Goal: Task Accomplishment & Management: Complete application form

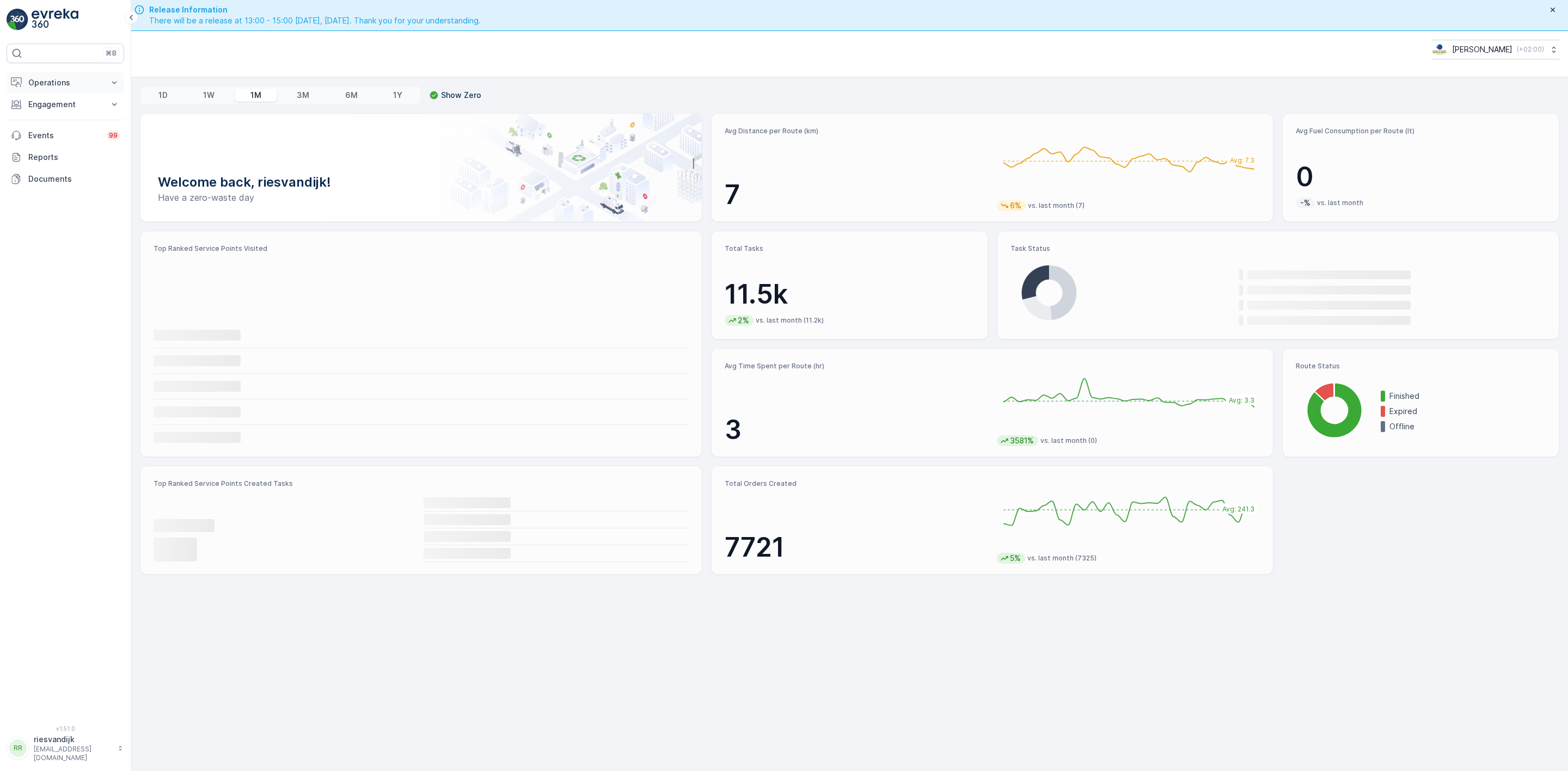
click at [82, 82] on p "Operations" at bounding box center [65, 83] width 74 height 11
click at [62, 131] on p "Routes & Tasks" at bounding box center [56, 131] width 56 height 11
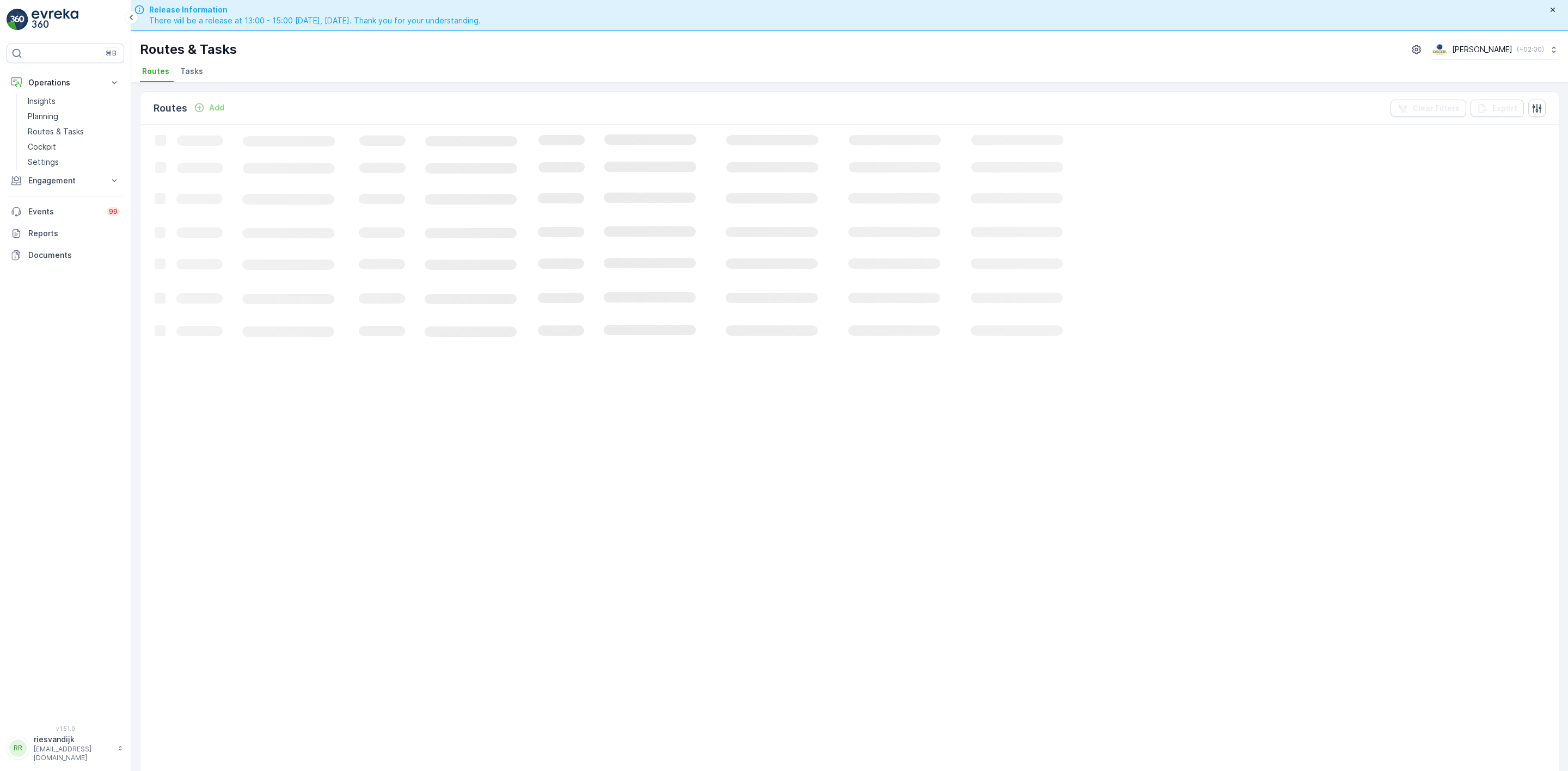
click at [190, 75] on span "Tasks" at bounding box center [191, 71] width 23 height 11
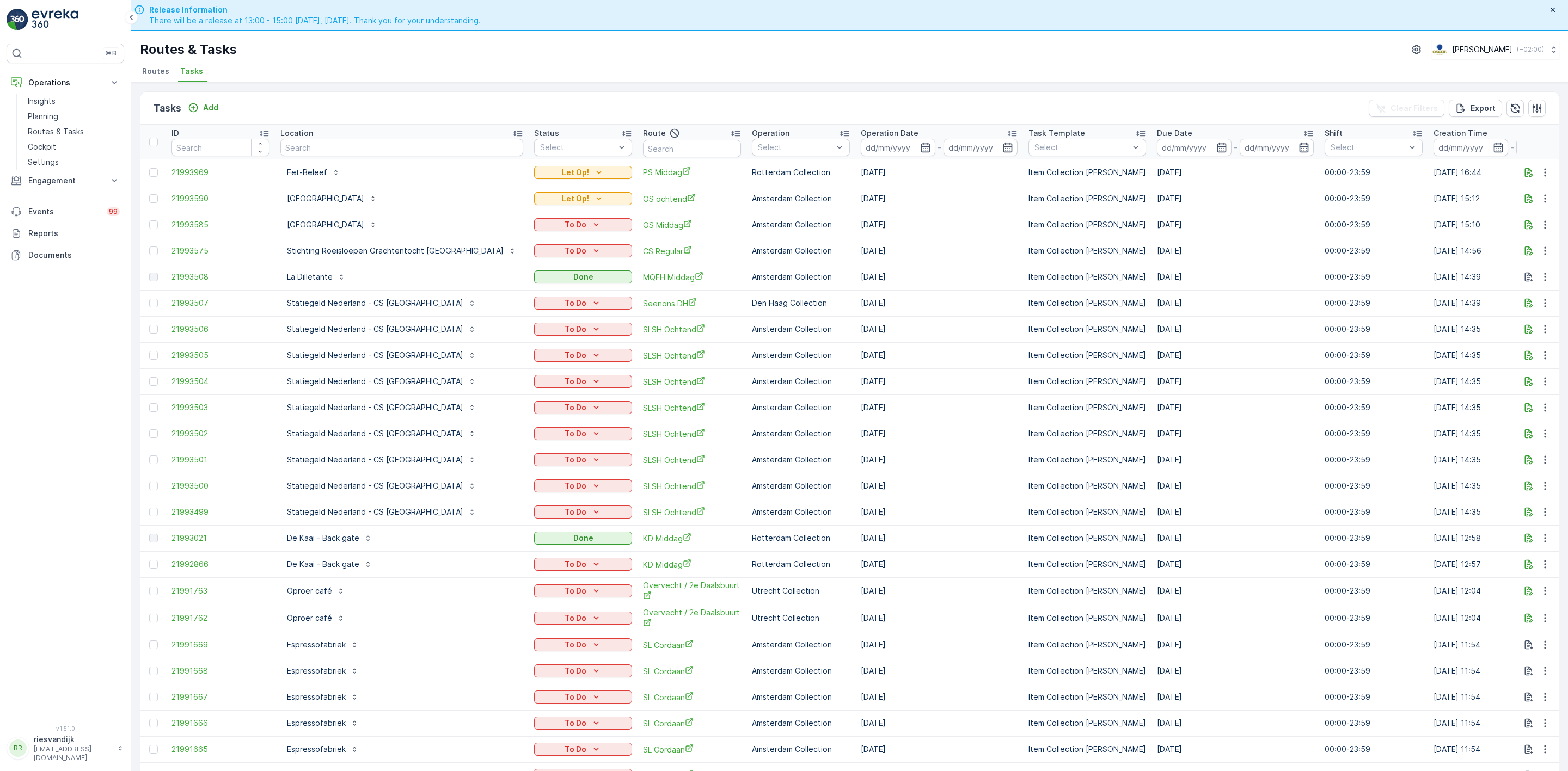
click at [335, 144] on input "text" at bounding box center [401, 148] width 243 height 18
type input "consiou"
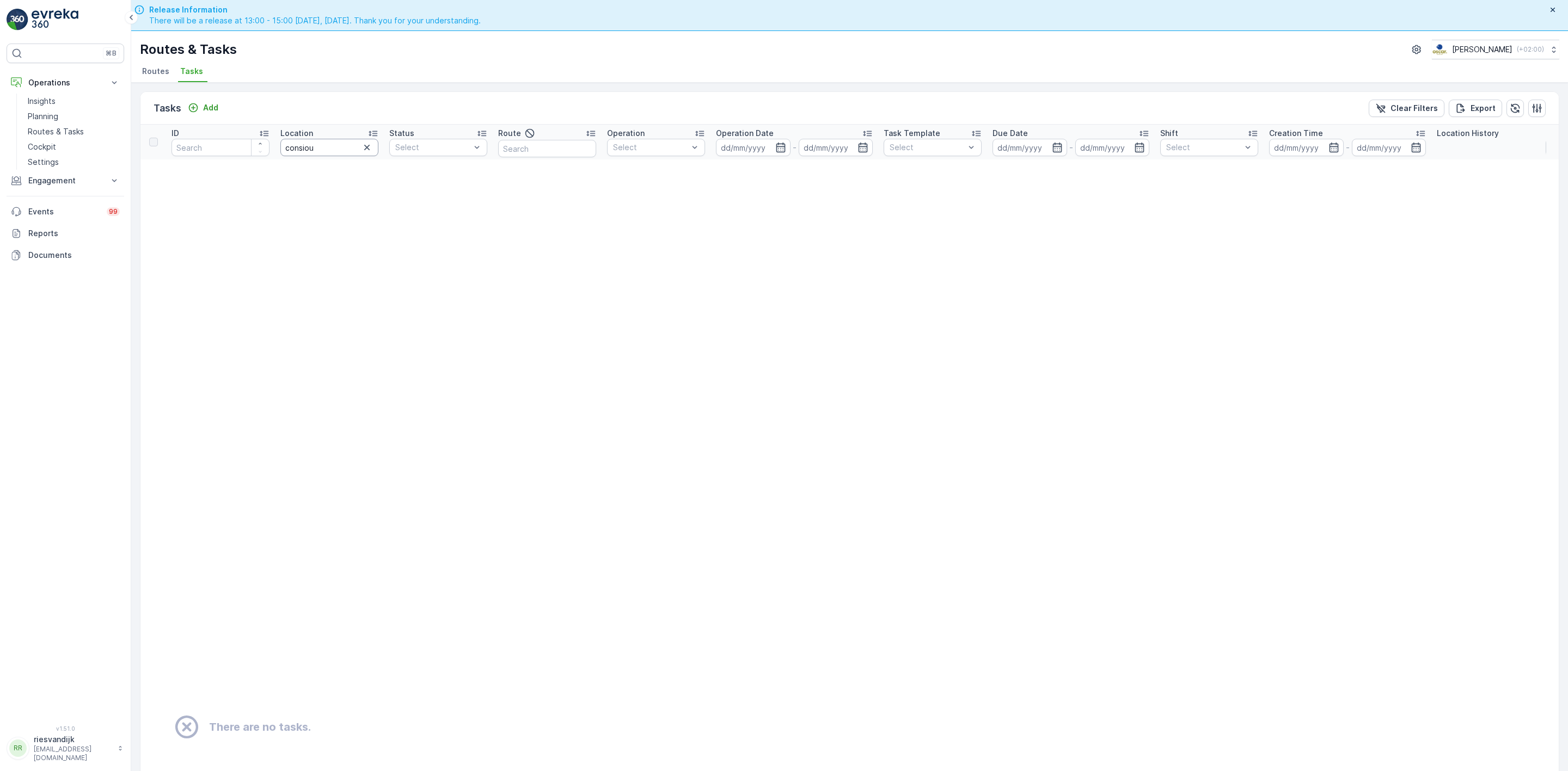
click at [344, 154] on input "consiou" at bounding box center [329, 148] width 98 height 18
type input "cons"
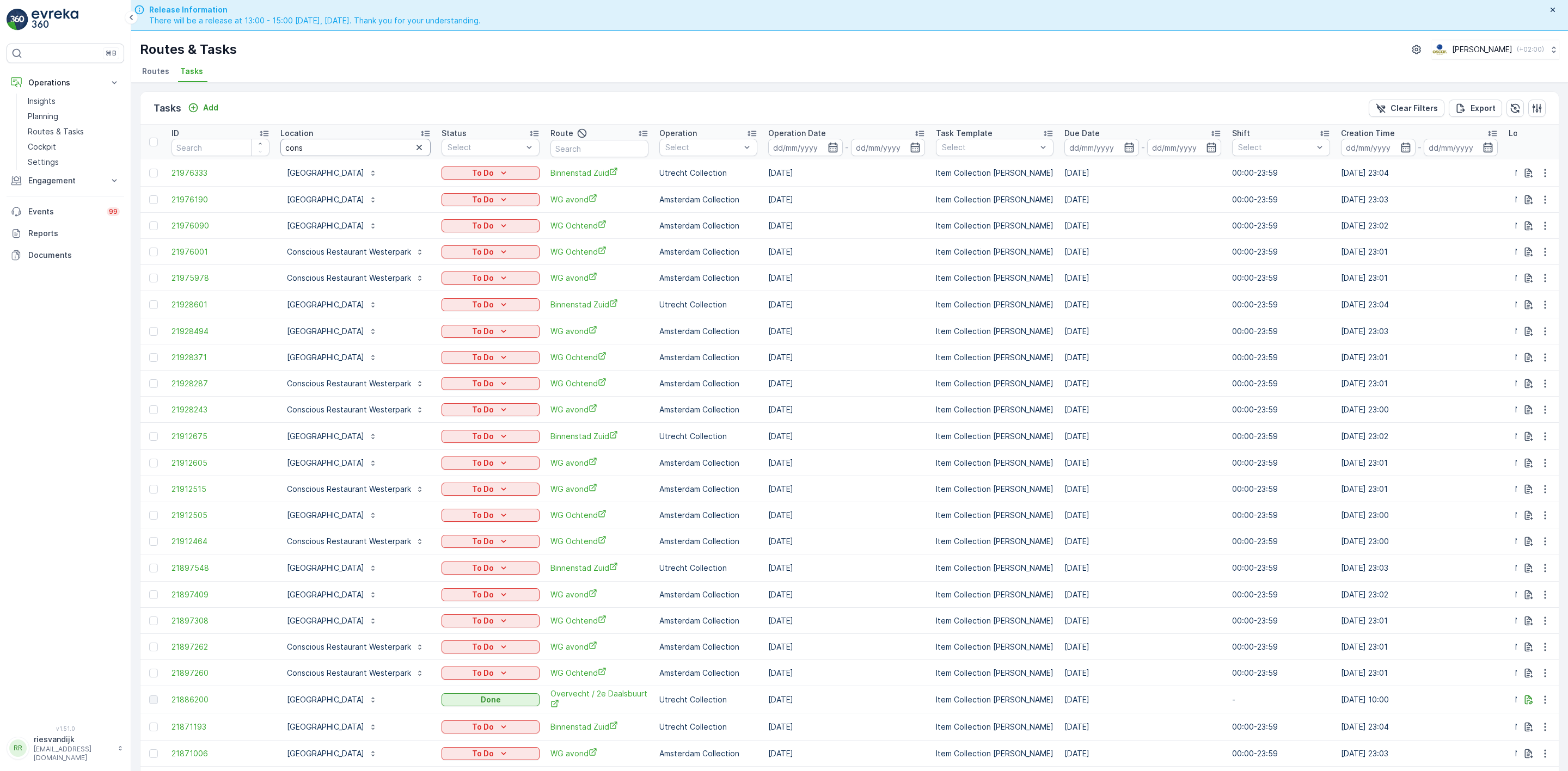
click at [351, 145] on input "cons" at bounding box center [355, 148] width 150 height 18
type input "consc"
click at [807, 145] on input at bounding box center [805, 148] width 75 height 18
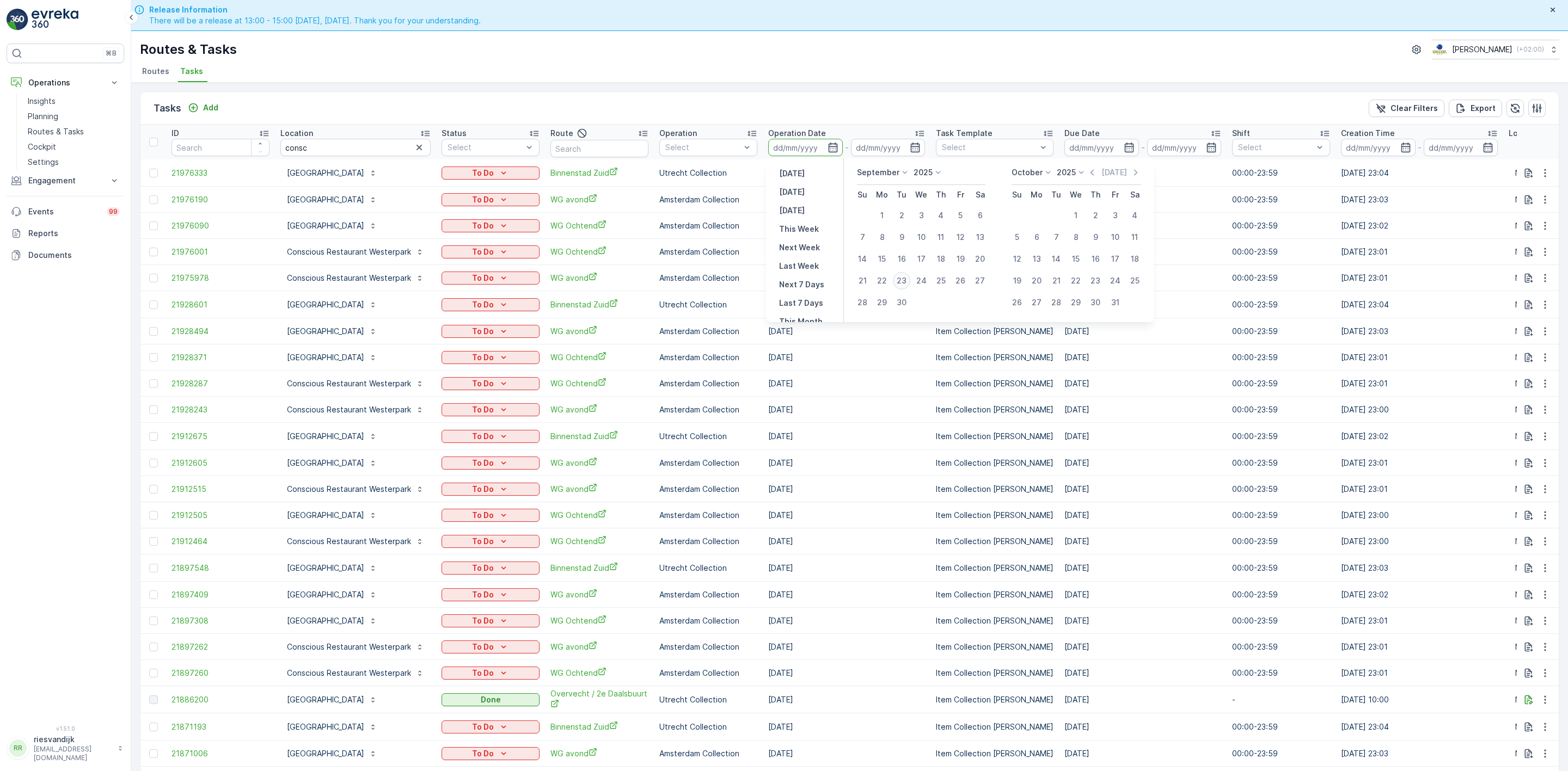
click at [903, 281] on div "23" at bounding box center [901, 281] width 18 height 18
type input "[DATE]"
click at [903, 281] on div "23" at bounding box center [901, 281] width 18 height 18
type input "[DATE]"
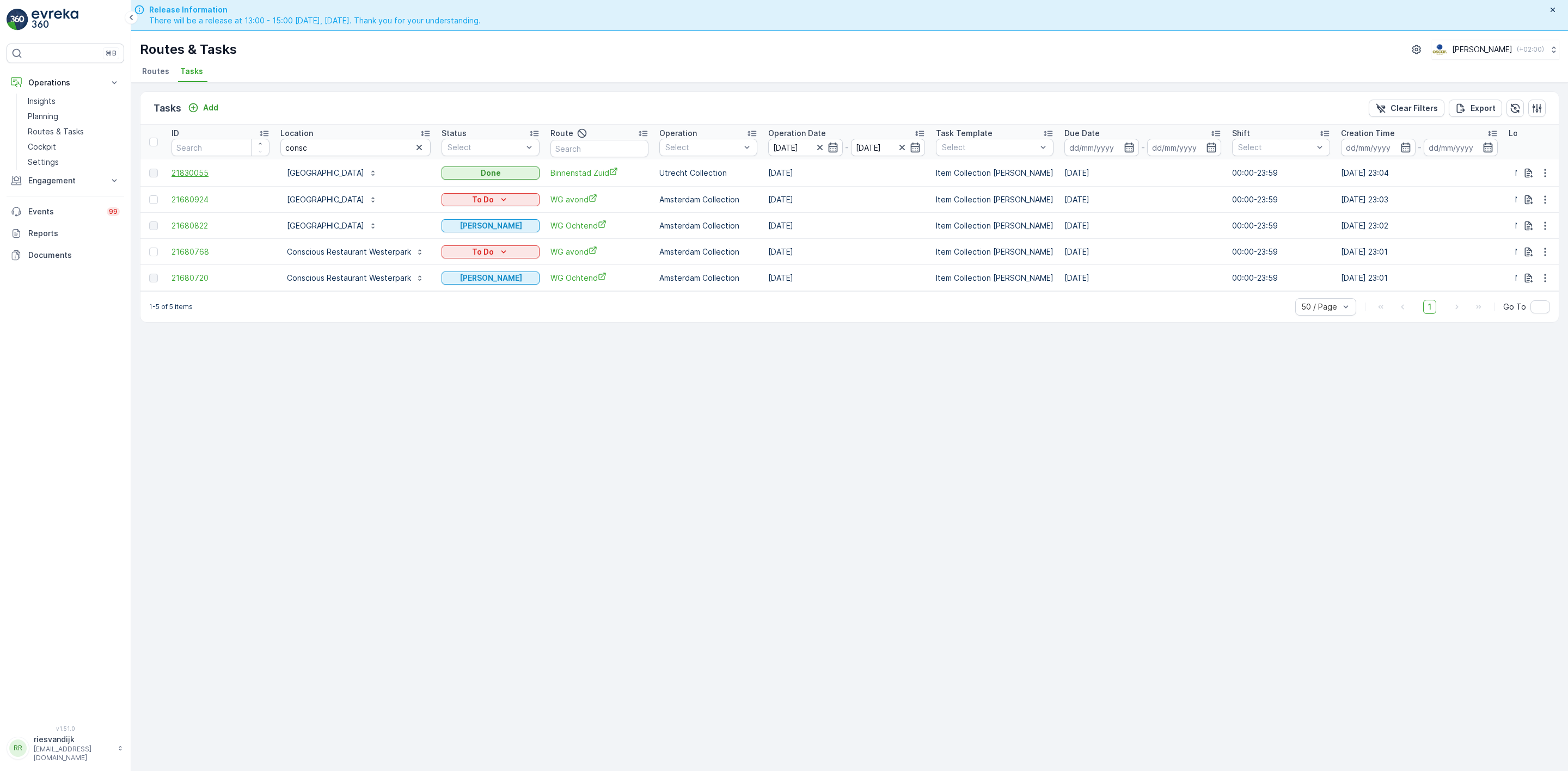
click at [208, 172] on span "21830055" at bounding box center [220, 173] width 98 height 11
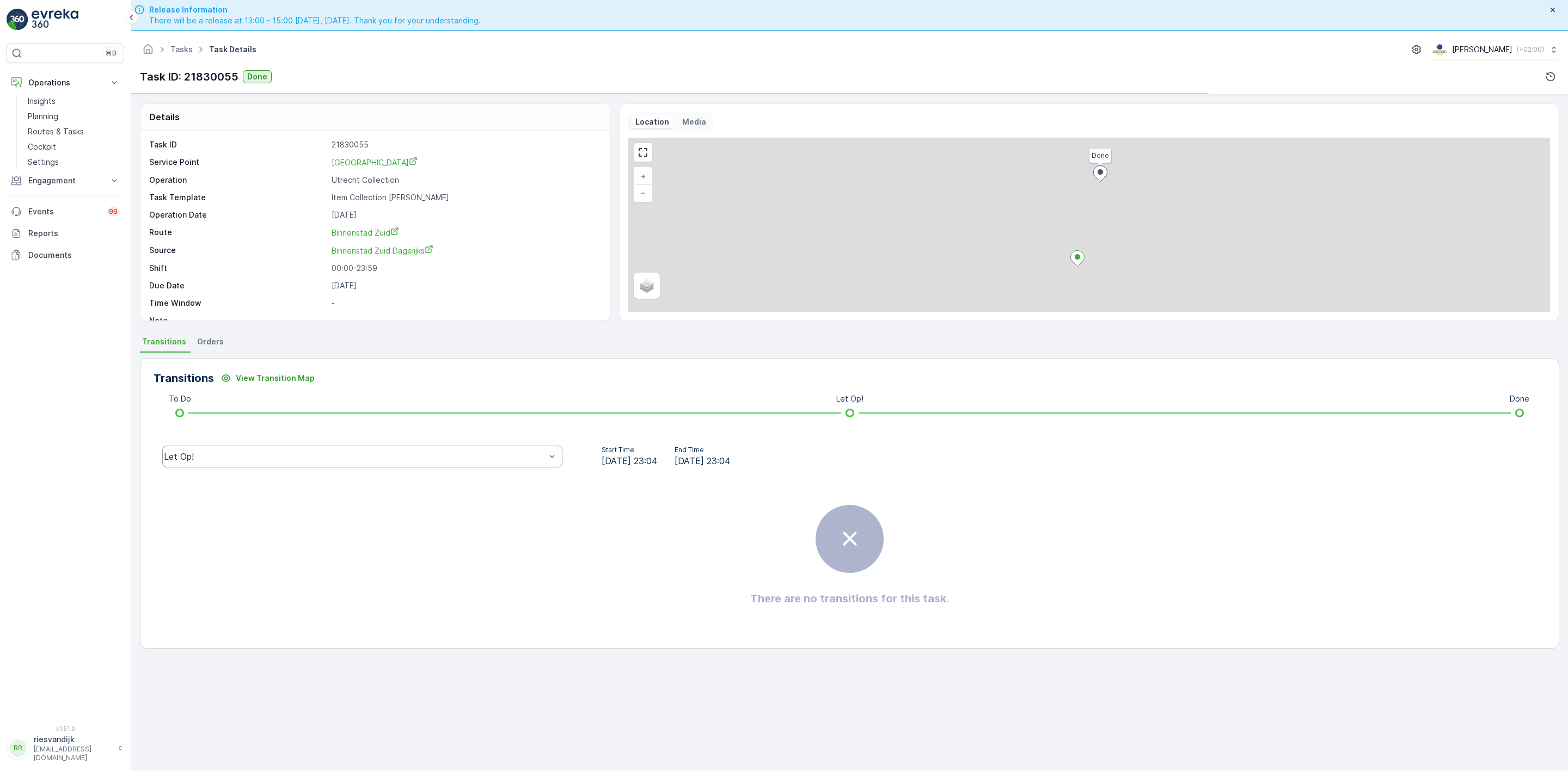
click at [495, 462] on div "Let Op!" at bounding box center [362, 456] width 400 height 21
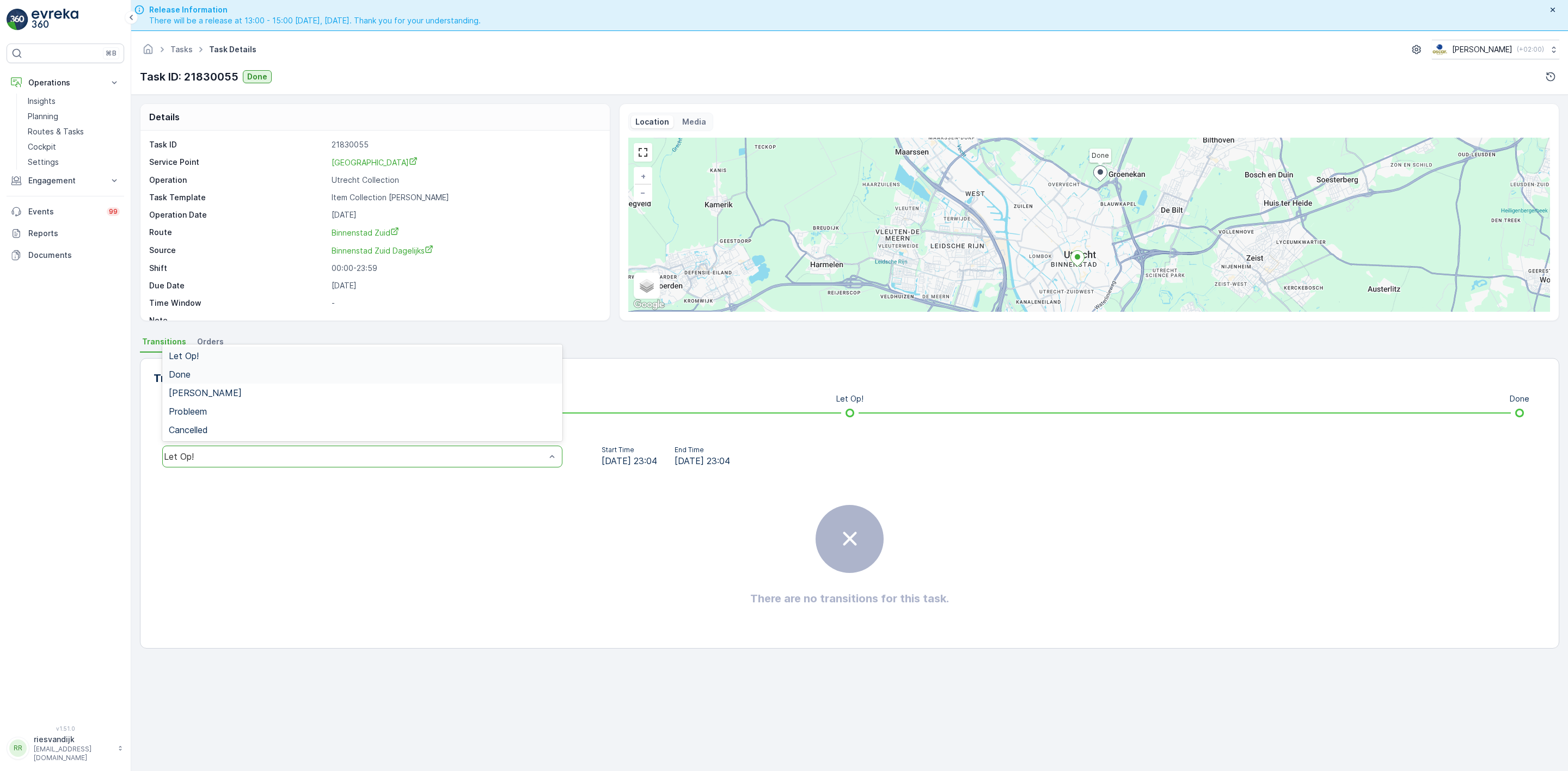
click at [281, 374] on div "Done" at bounding box center [362, 374] width 387 height 10
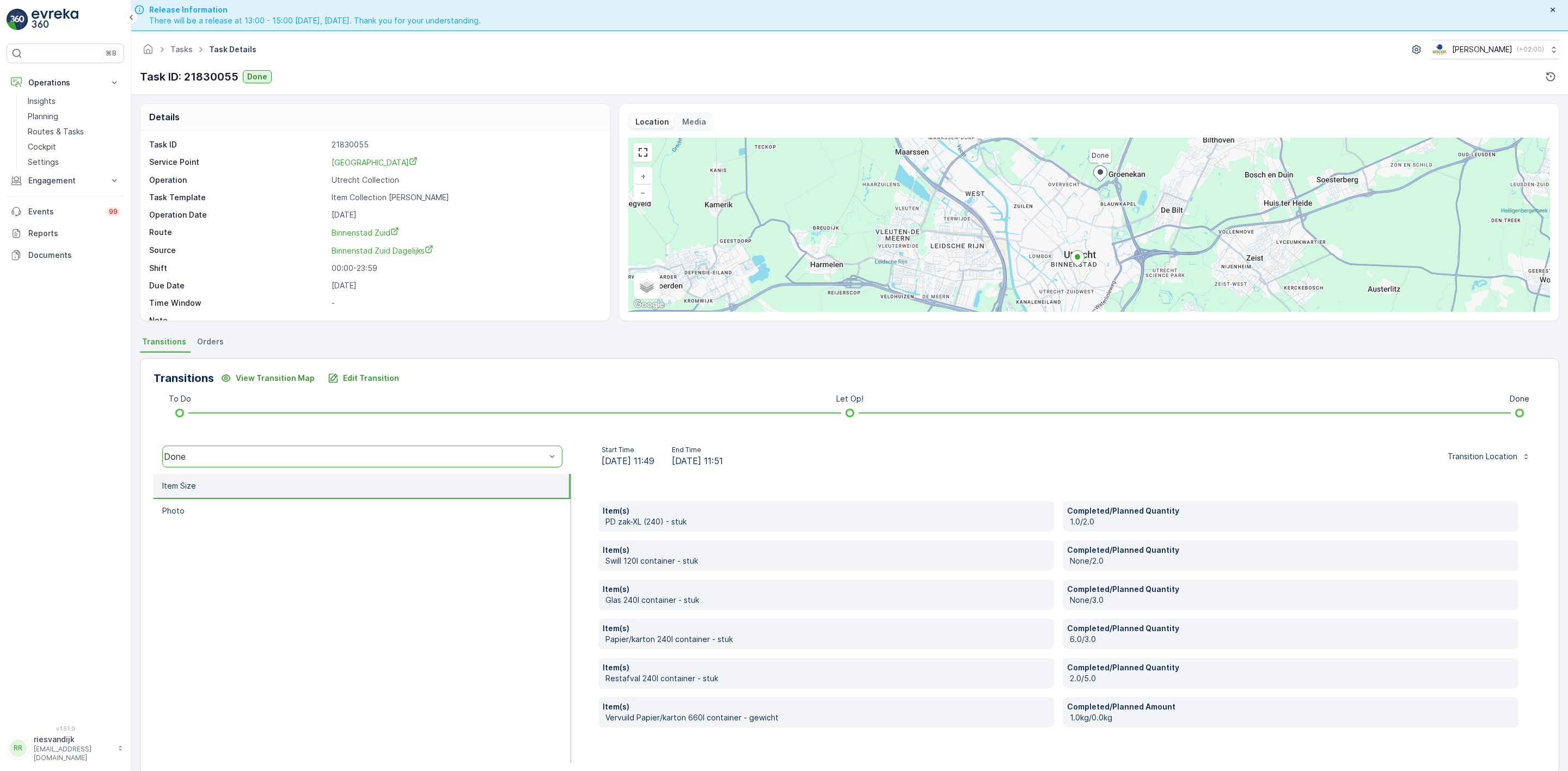
scroll to position [31, 0]
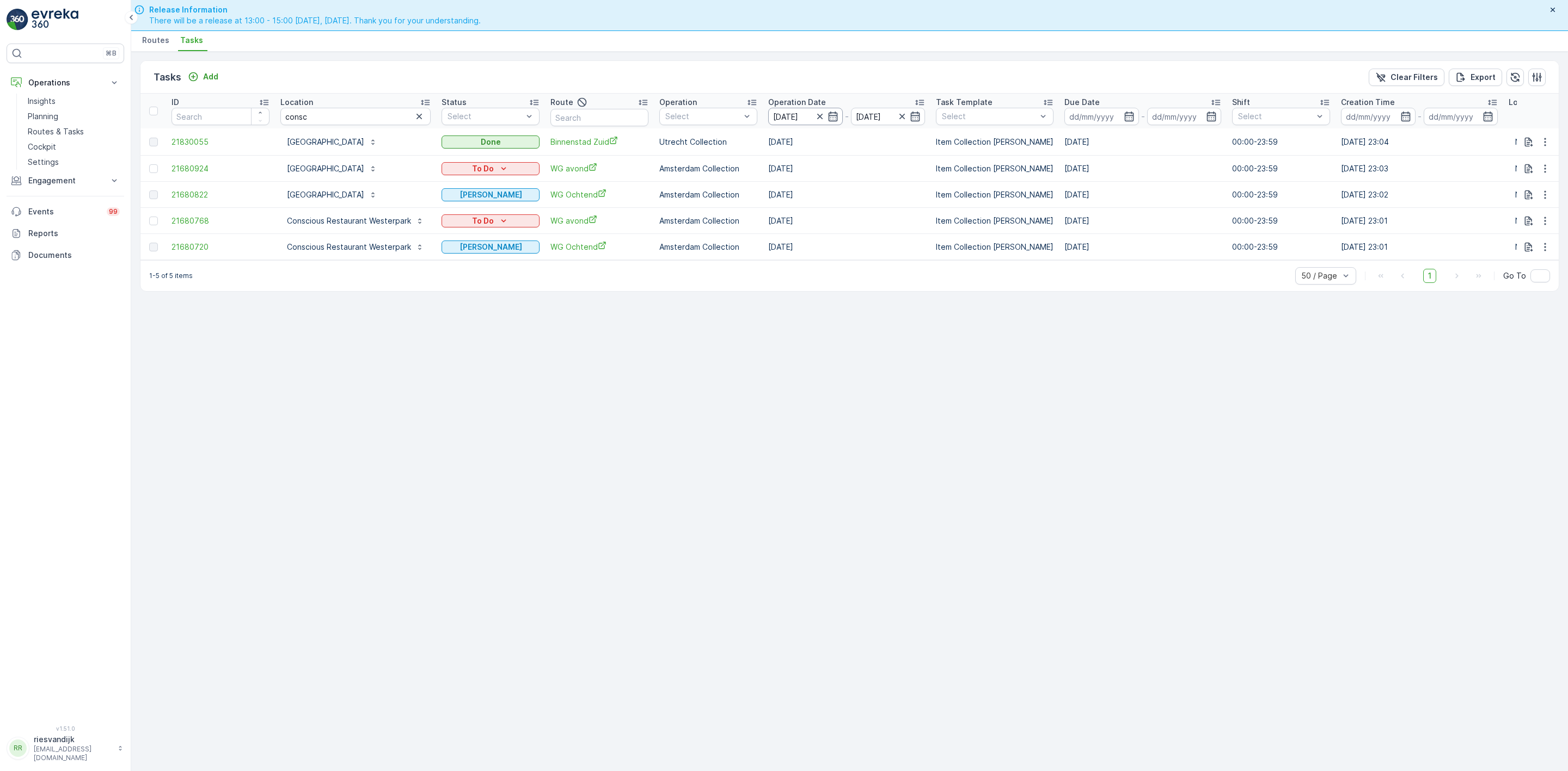
click at [796, 116] on input "[DATE]" at bounding box center [805, 117] width 75 height 18
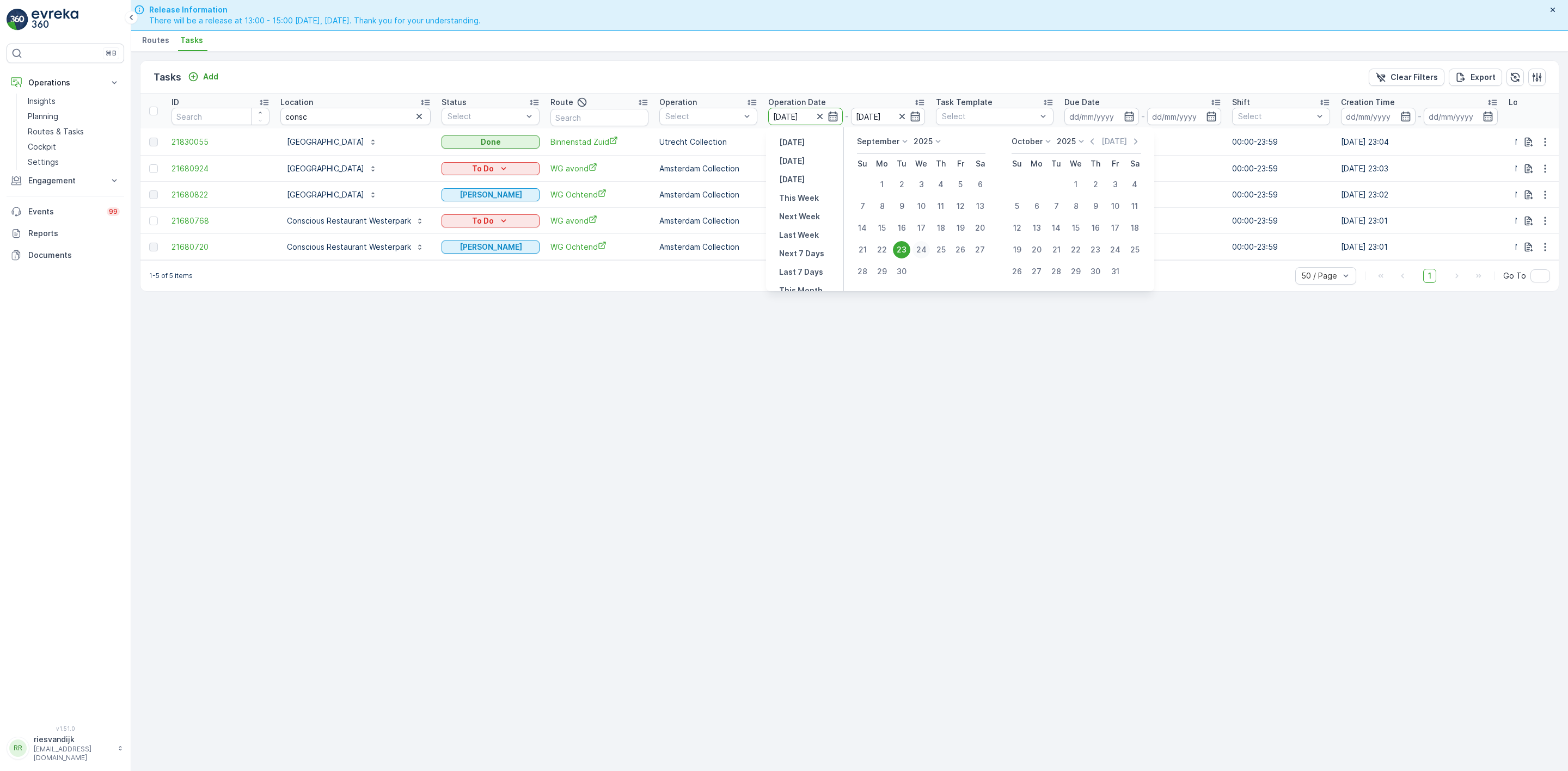
click at [920, 245] on div "24" at bounding box center [921, 250] width 18 height 18
type input "[DATE]"
click at [920, 245] on div "24" at bounding box center [921, 250] width 18 height 18
type input "[DATE]"
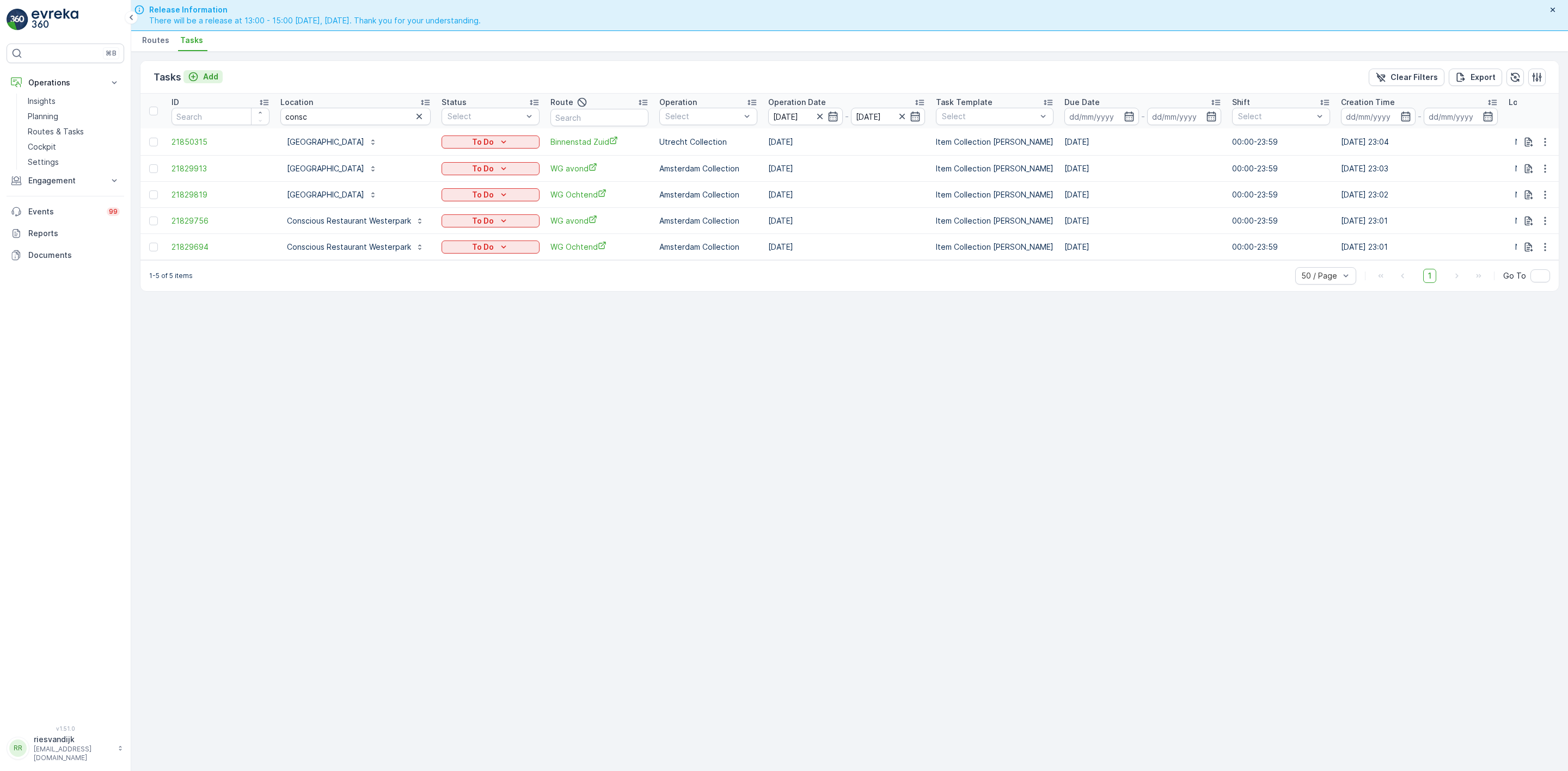
click at [208, 77] on p "Add" at bounding box center [211, 77] width 16 height 11
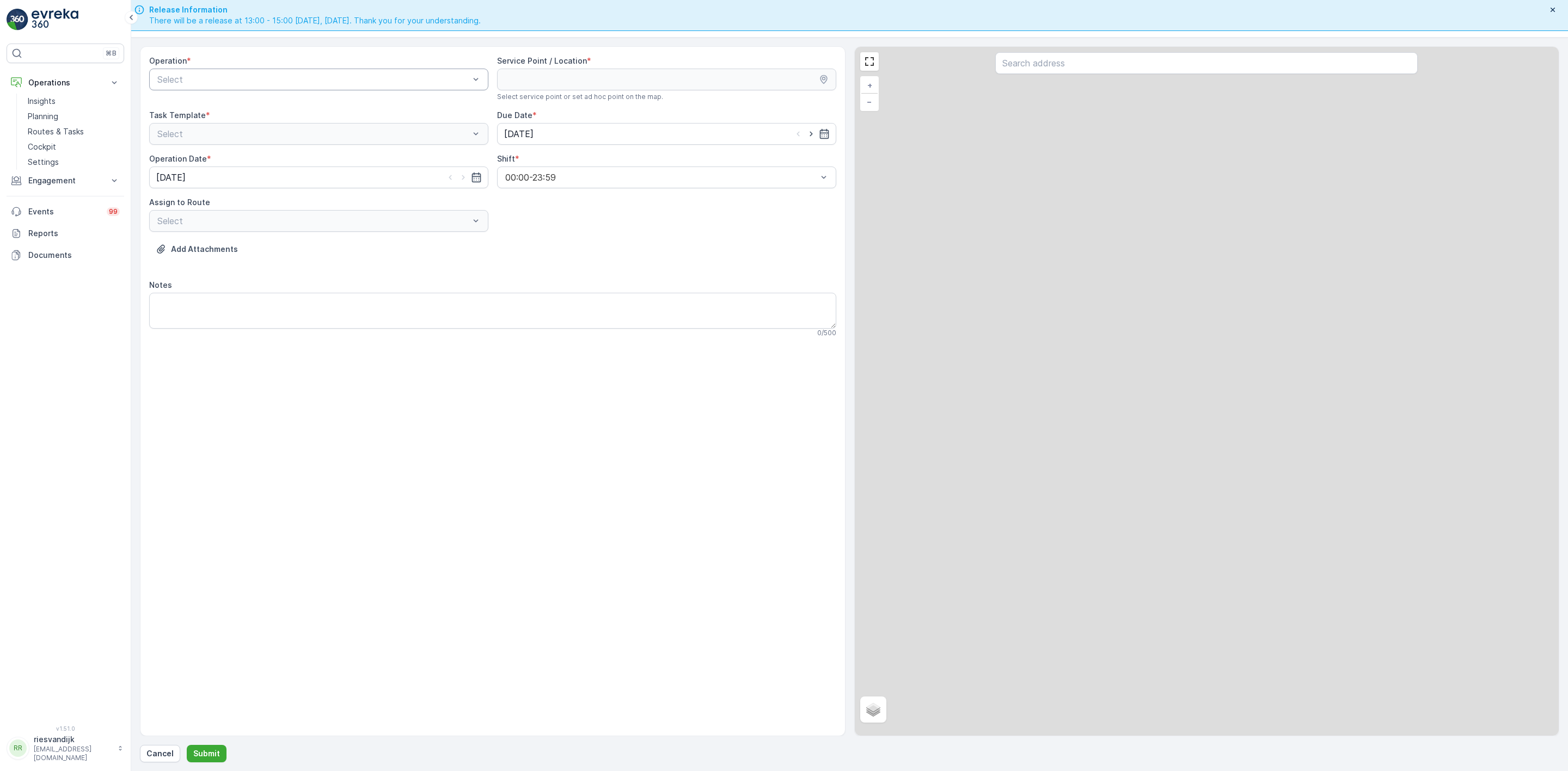
click at [262, 89] on div "Select" at bounding box center [318, 79] width 339 height 21
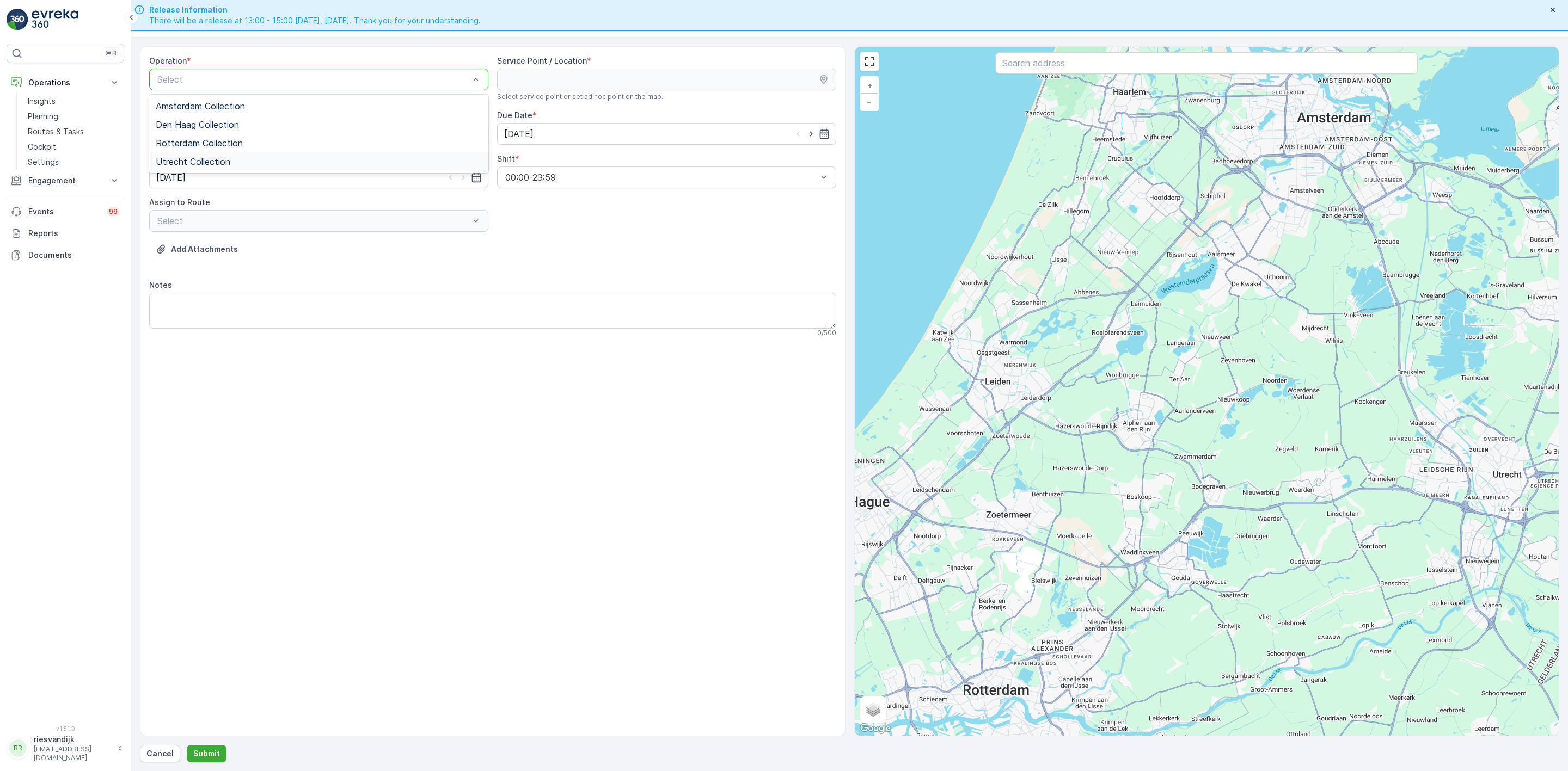
click at [232, 157] on div "Utrecht Collection" at bounding box center [318, 161] width 326 height 10
click at [559, 66] on span "Service Point / Location" at bounding box center [542, 61] width 90 height 11
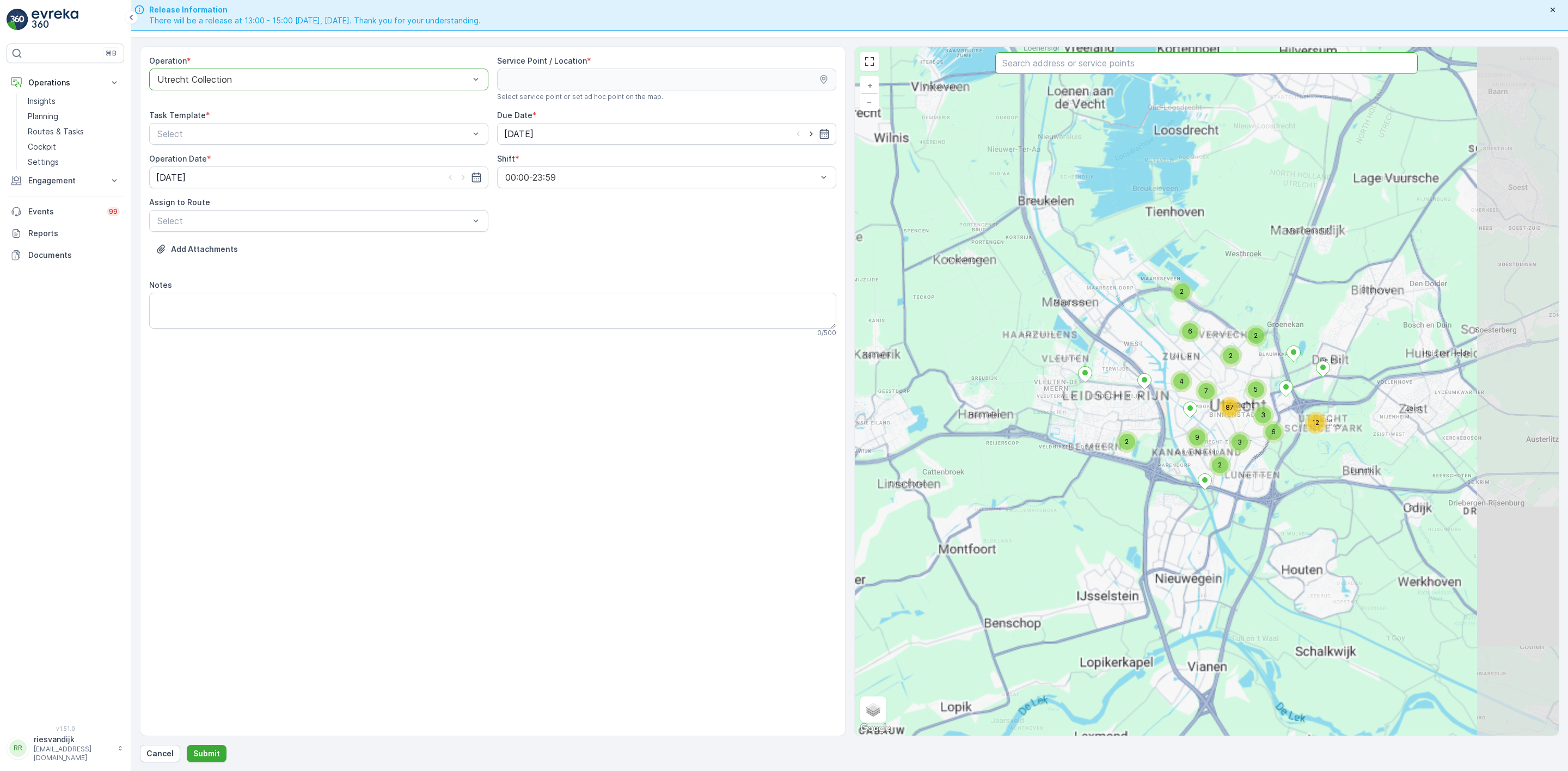
click at [1031, 65] on input "text" at bounding box center [1207, 63] width 423 height 21
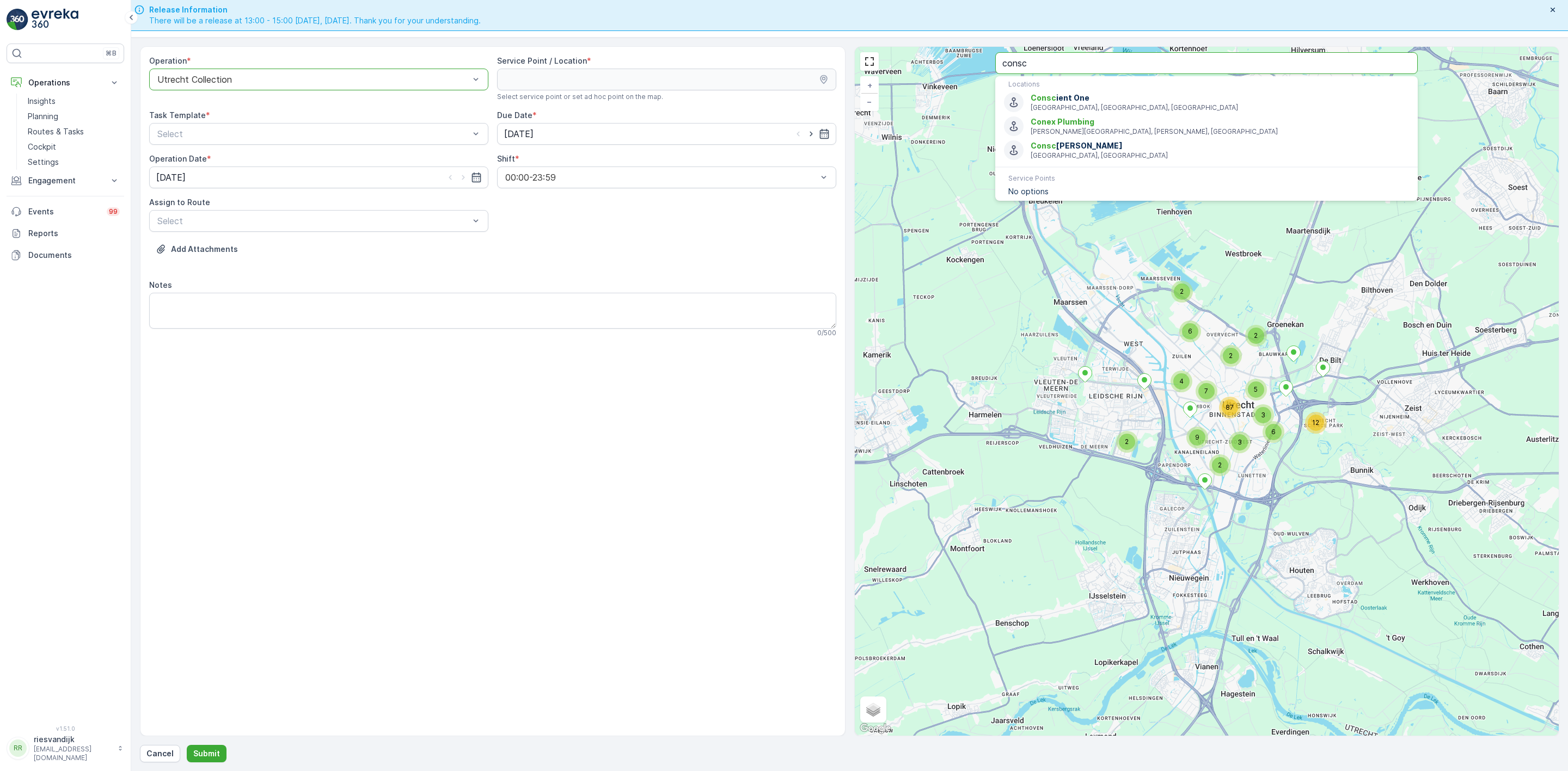
type input "consc"
click at [1091, 189] on div "Consc [GEOGRAPHIC_DATA]" at bounding box center [1207, 196] width 405 height 20
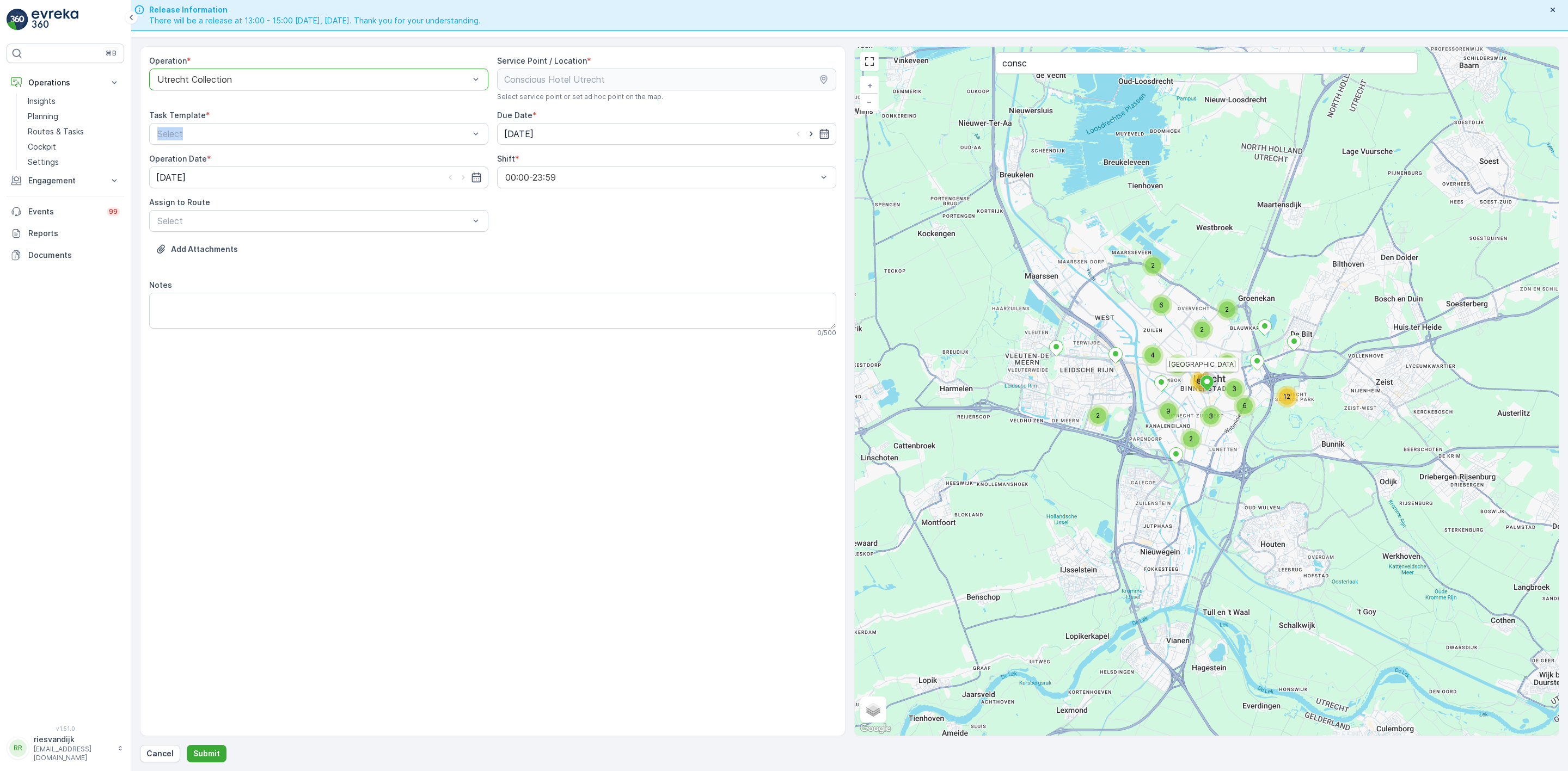
click at [359, 123] on div "Task Template * Select" at bounding box center [318, 127] width 339 height 35
click at [326, 152] on div "Item Collection [PERSON_NAME]" at bounding box center [318, 160] width 339 height 18
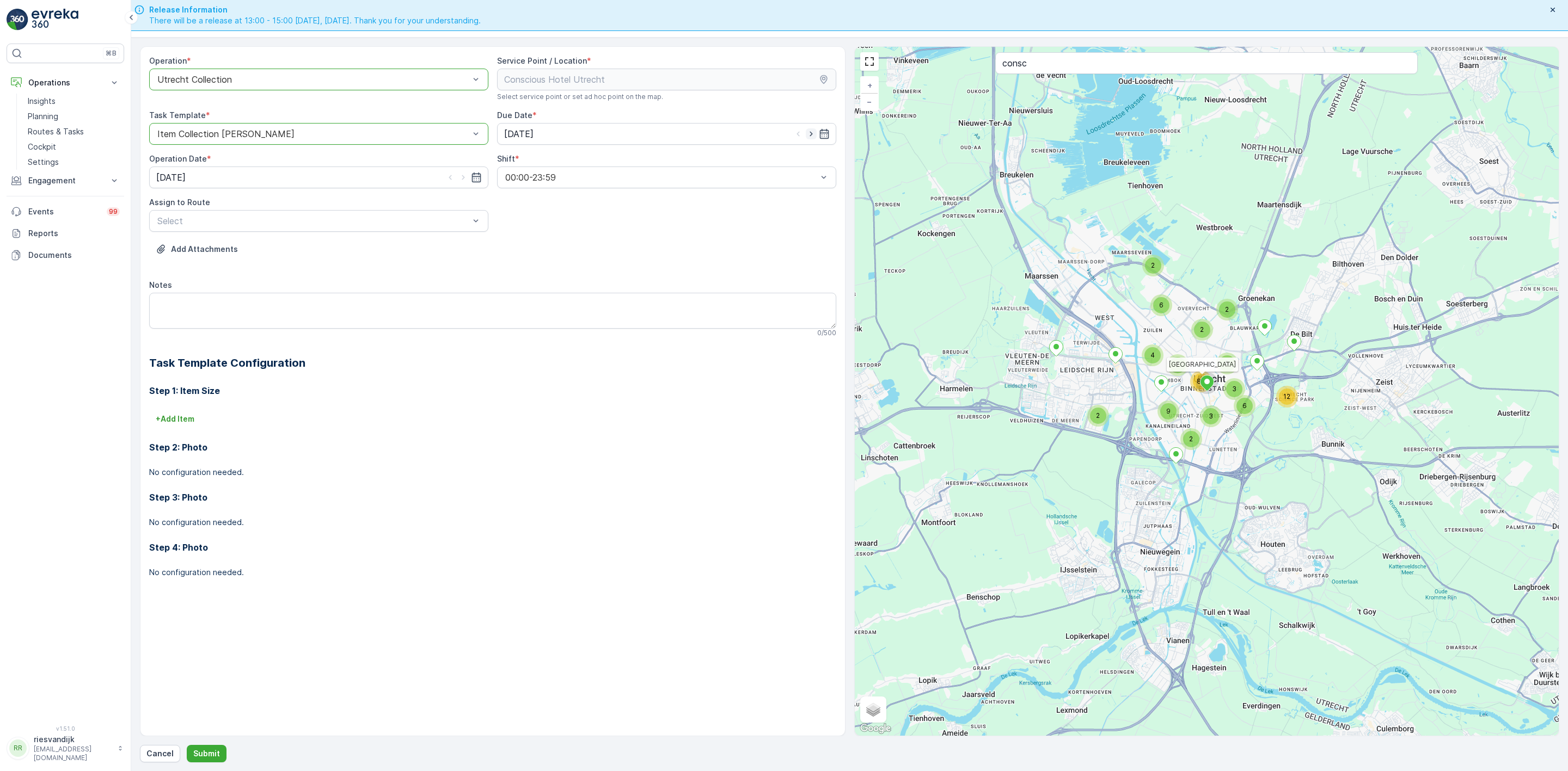
drag, startPoint x: 819, startPoint y: 131, endPoint x: 814, endPoint y: 133, distance: 5.4
click at [814, 133] on div at bounding box center [811, 134] width 37 height 11
click at [814, 133] on icon "button" at bounding box center [811, 134] width 11 height 11
type input "[DATE]"
click at [462, 174] on icon "button" at bounding box center [463, 177] width 11 height 11
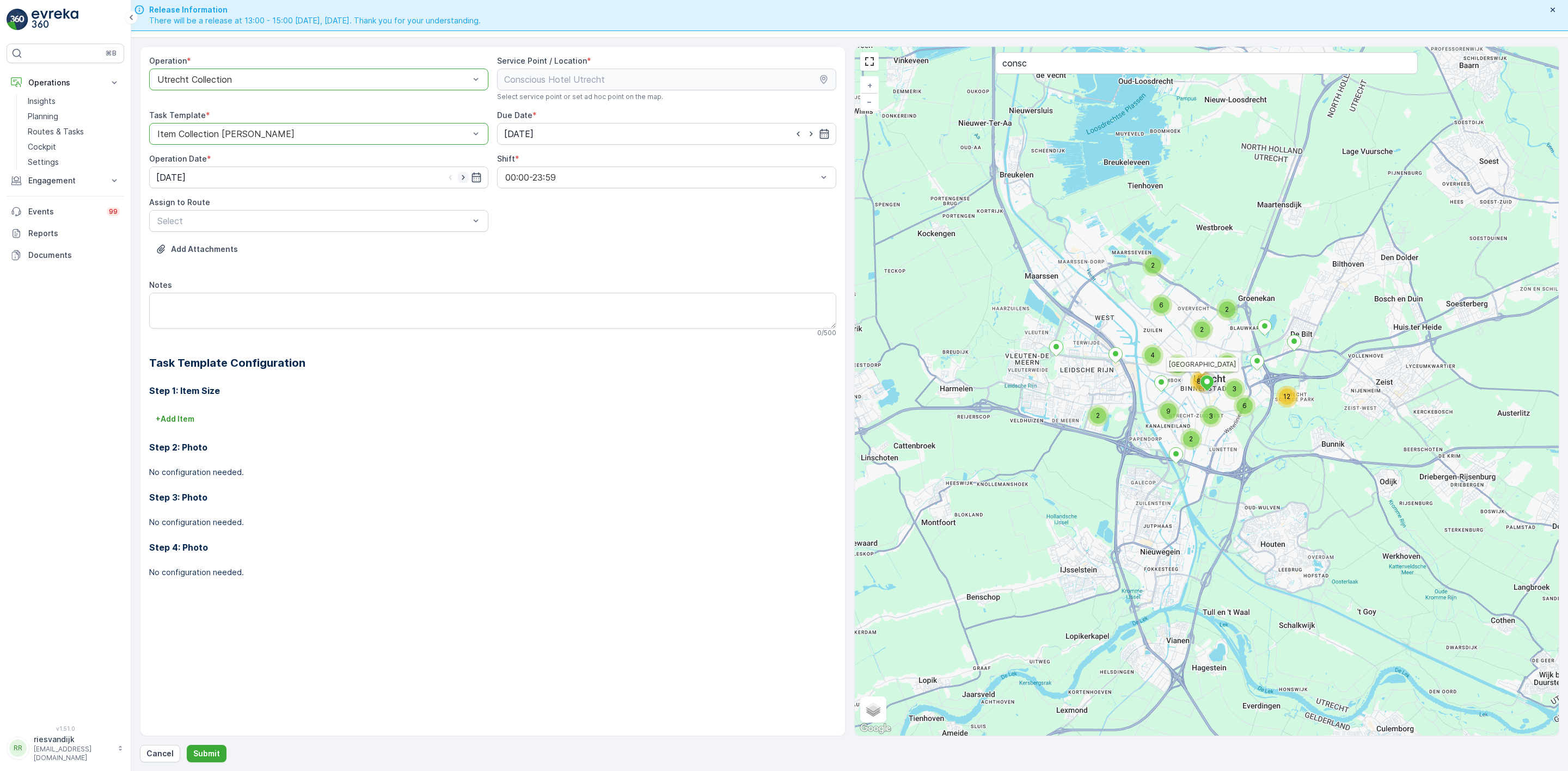
type input "[DATE]"
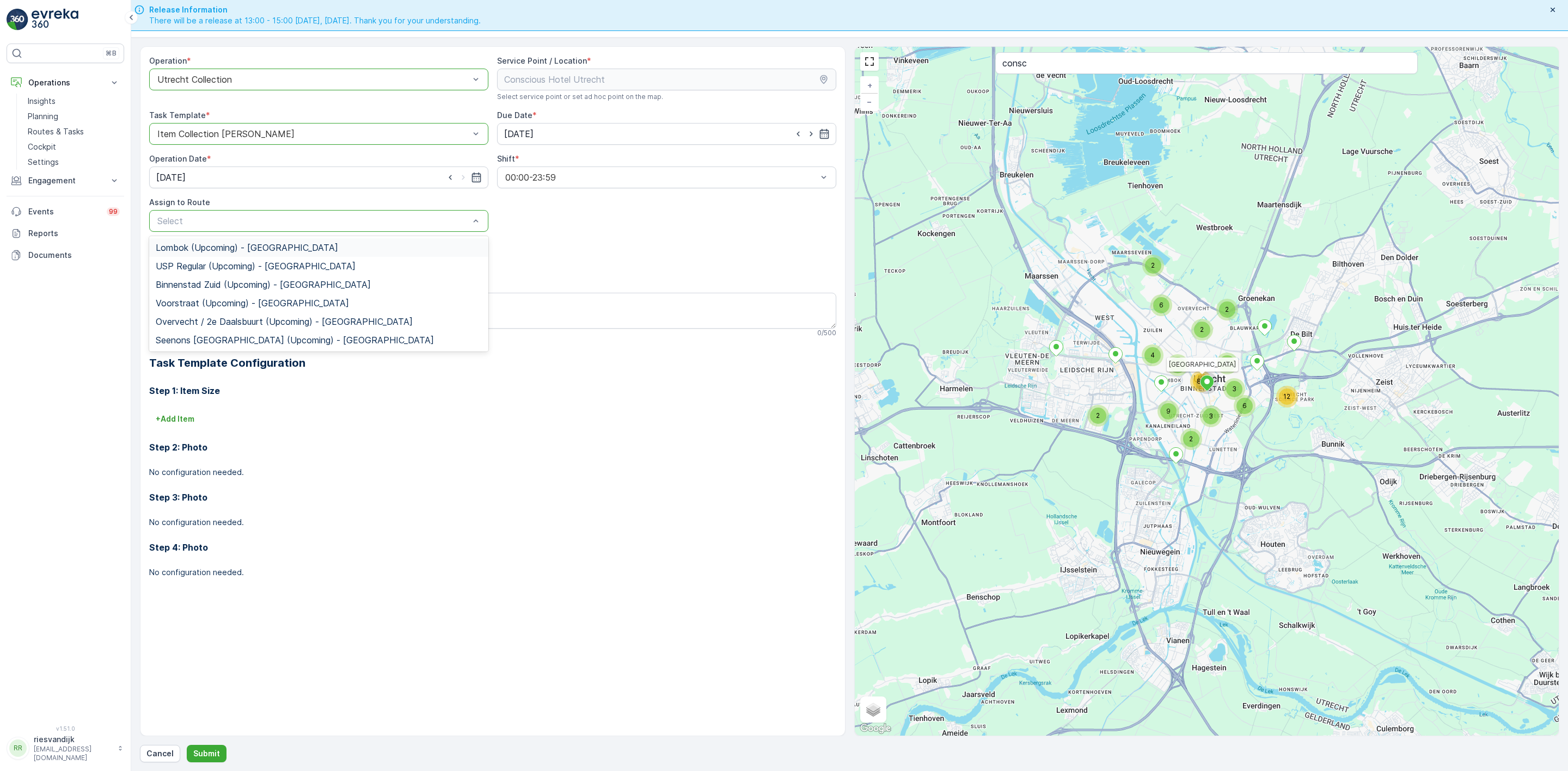
click at [449, 217] on div "Select" at bounding box center [318, 220] width 339 height 21
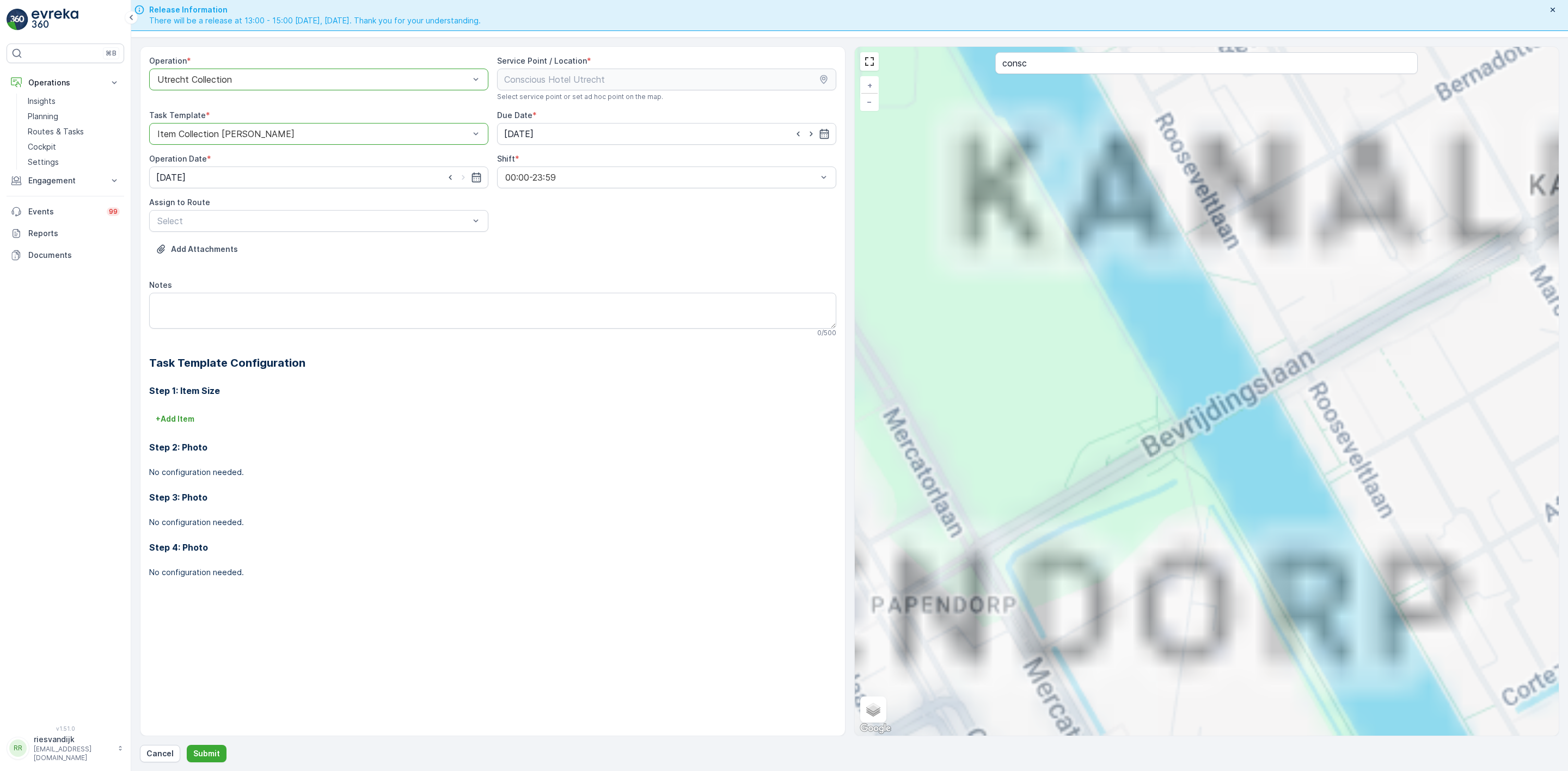
drag, startPoint x: 1029, startPoint y: 425, endPoint x: 1446, endPoint y: 312, distance: 432.0
click at [862, 428] on div "2 2 3 3 2 2 2 2 2 5 5 2 2 3 2 2 2 4 5 2 2 3 9 2 3 6 4 2 2 3 2 2 2 3 2 2 2 2 2 2…" at bounding box center [1207, 391] width 704 height 689
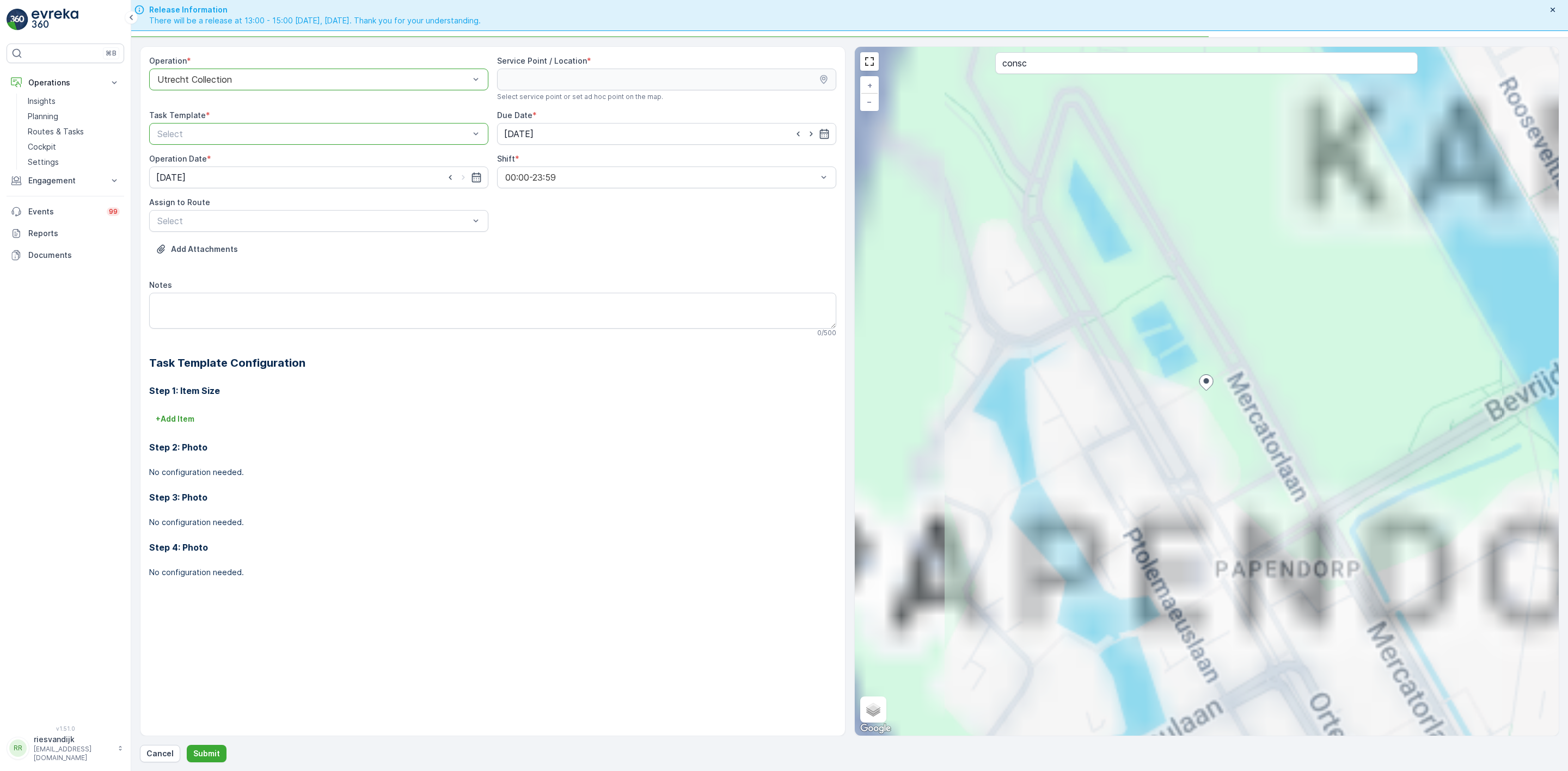
click at [1064, 372] on div "2 3 2 2 2 3 2 2 2 2 2 2 2 3 2 + − Satellite Roadmap Terrain Hybrid Leaflet Keyb…" at bounding box center [1207, 391] width 704 height 689
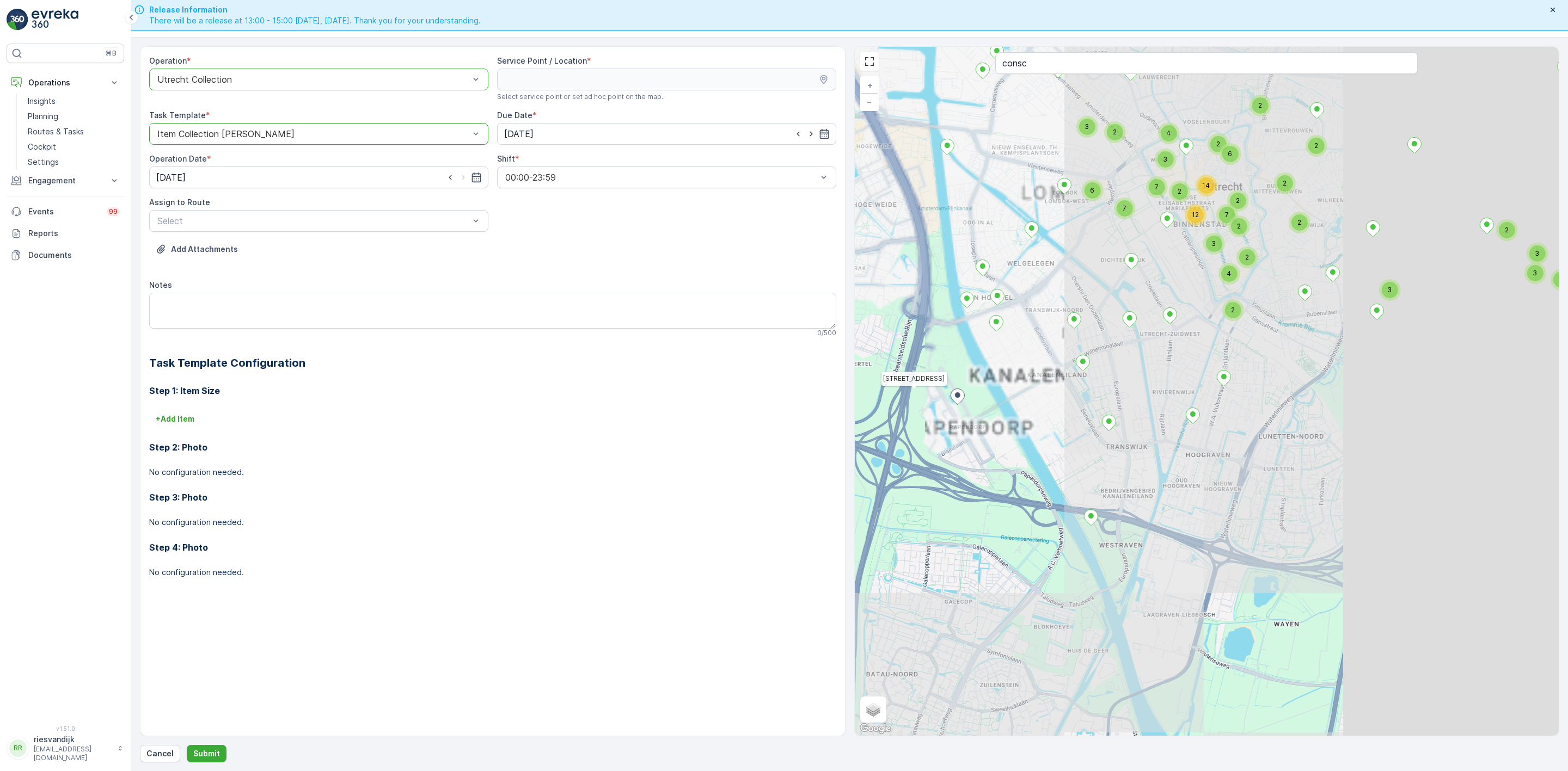
drag, startPoint x: 1252, startPoint y: 334, endPoint x: 1034, endPoint y: 388, distance: 224.6
click at [1011, 396] on div "2 3 2 2 3 3 2 2 2 2 2 2 3 4 6 7 7 2 2 2 7 6 2 3 2 14 2 4 12 3 [STREET_ADDRESS] …" at bounding box center [1207, 391] width 704 height 689
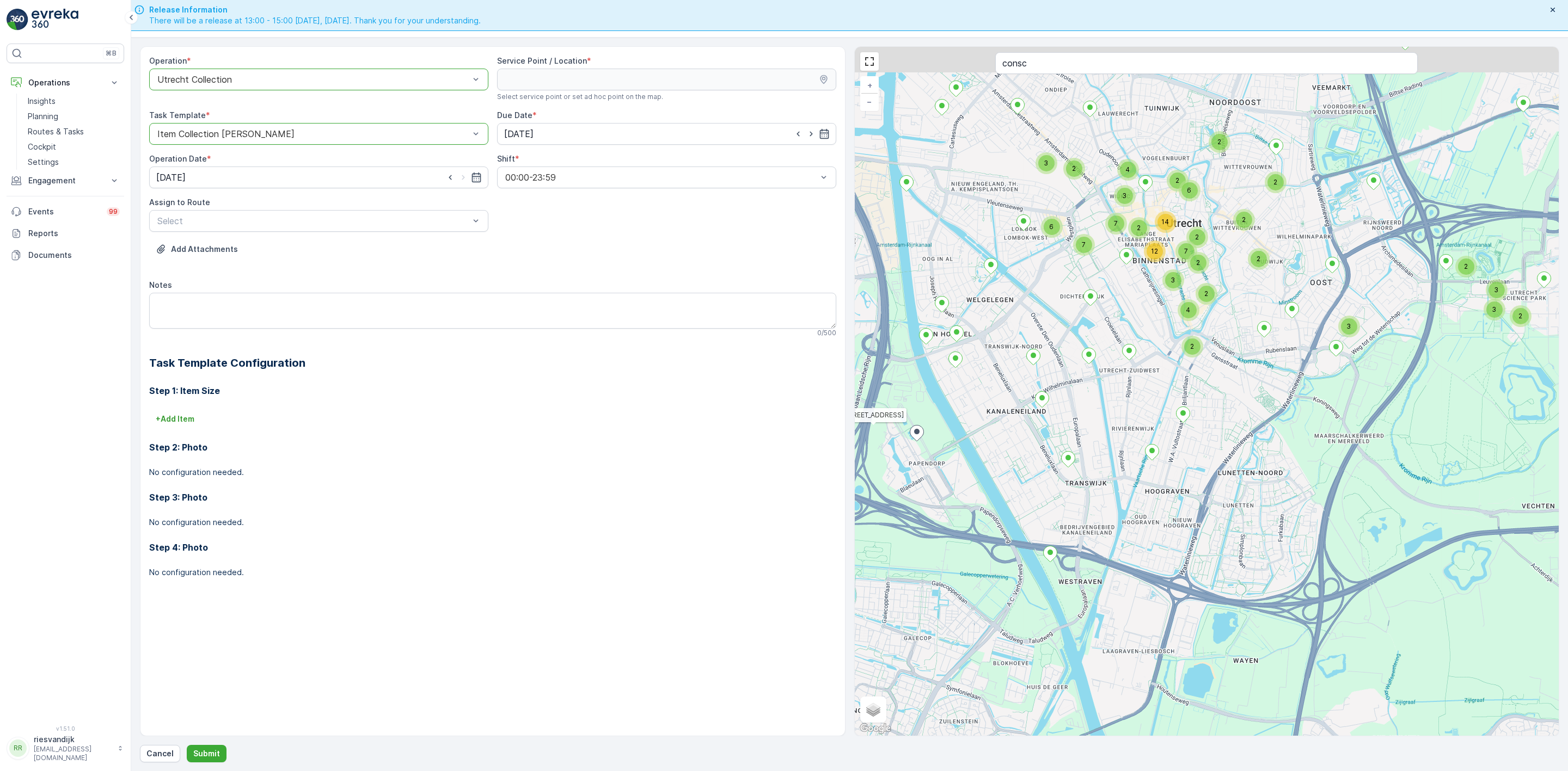
drag, startPoint x: 1182, startPoint y: 301, endPoint x: 1159, endPoint y: 322, distance: 31.1
click at [1159, 322] on div "2 3 2 2 3 3 2 2 2 2 2 2 3 4 6 7 7 2 2 2 7 6 2 3 2 14 2 4 12 3 [STREET_ADDRESS] …" at bounding box center [1207, 391] width 704 height 689
click at [1029, 67] on input "consc" at bounding box center [1207, 63] width 423 height 21
click at [1066, 67] on input "consc" at bounding box center [1207, 63] width 423 height 21
type input "consci"
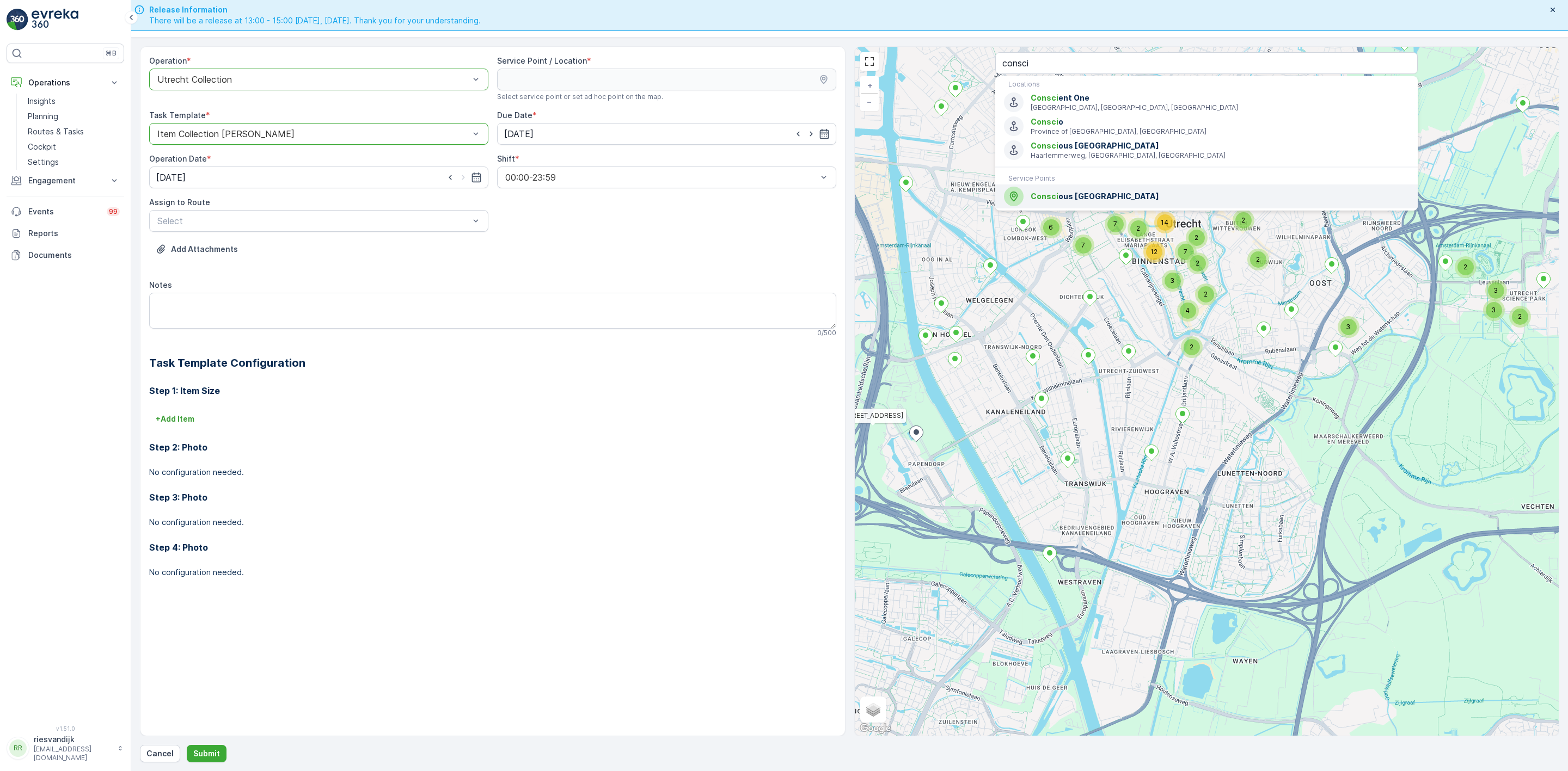
click at [1109, 196] on span "Consci ous [GEOGRAPHIC_DATA]" at bounding box center [1220, 196] width 378 height 11
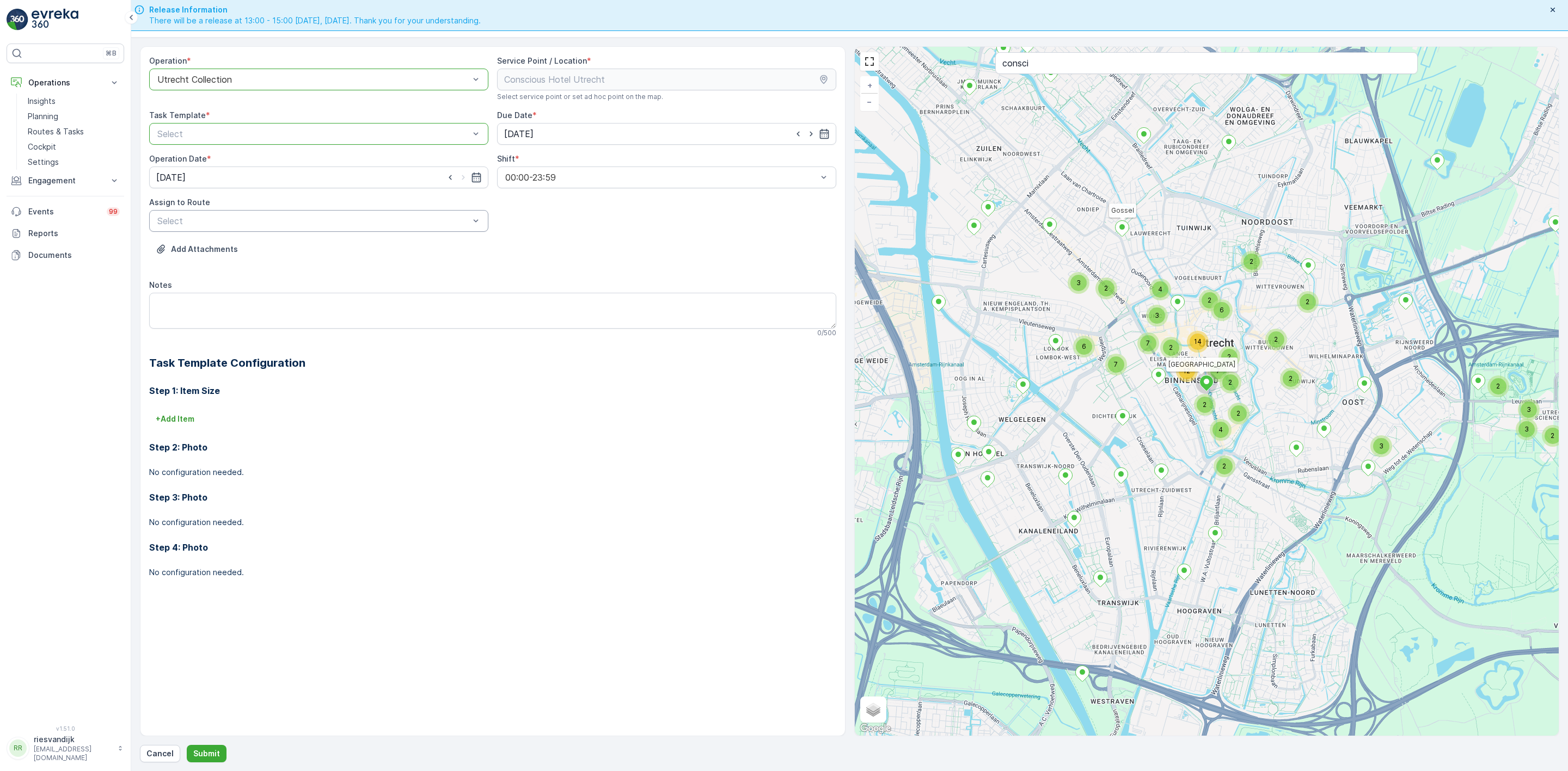
click at [291, 230] on div "Select" at bounding box center [318, 220] width 339 height 21
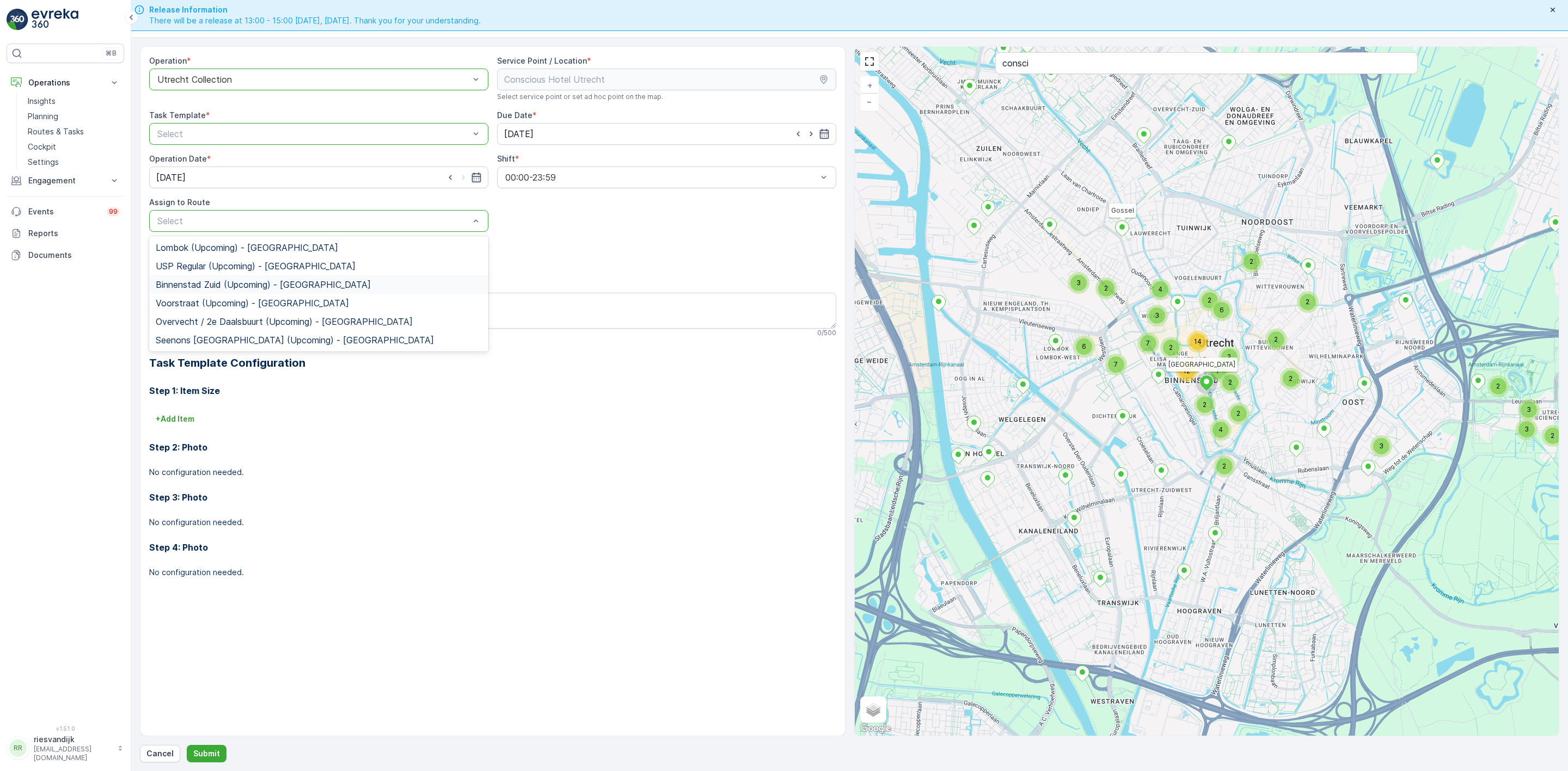
click at [281, 282] on span "Binnenstad Zuid (Upcoming) - [GEOGRAPHIC_DATA]" at bounding box center [263, 284] width 215 height 10
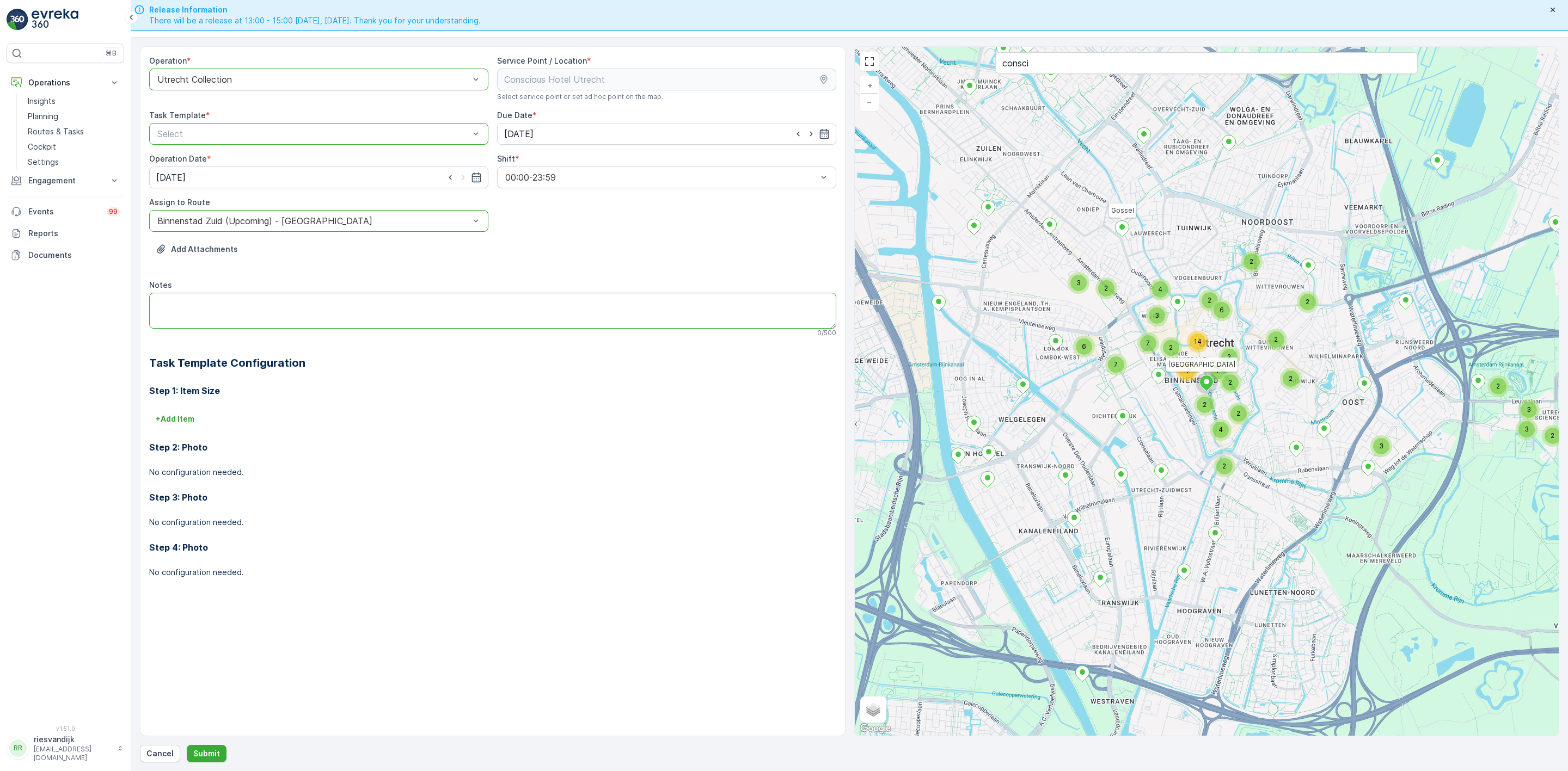
click at [233, 312] on textarea "Notes" at bounding box center [493, 310] width 687 height 36
type textarea "extra keertje rijden, hebben meeeega veel"
click at [208, 743] on p "Submit" at bounding box center [207, 753] width 27 height 11
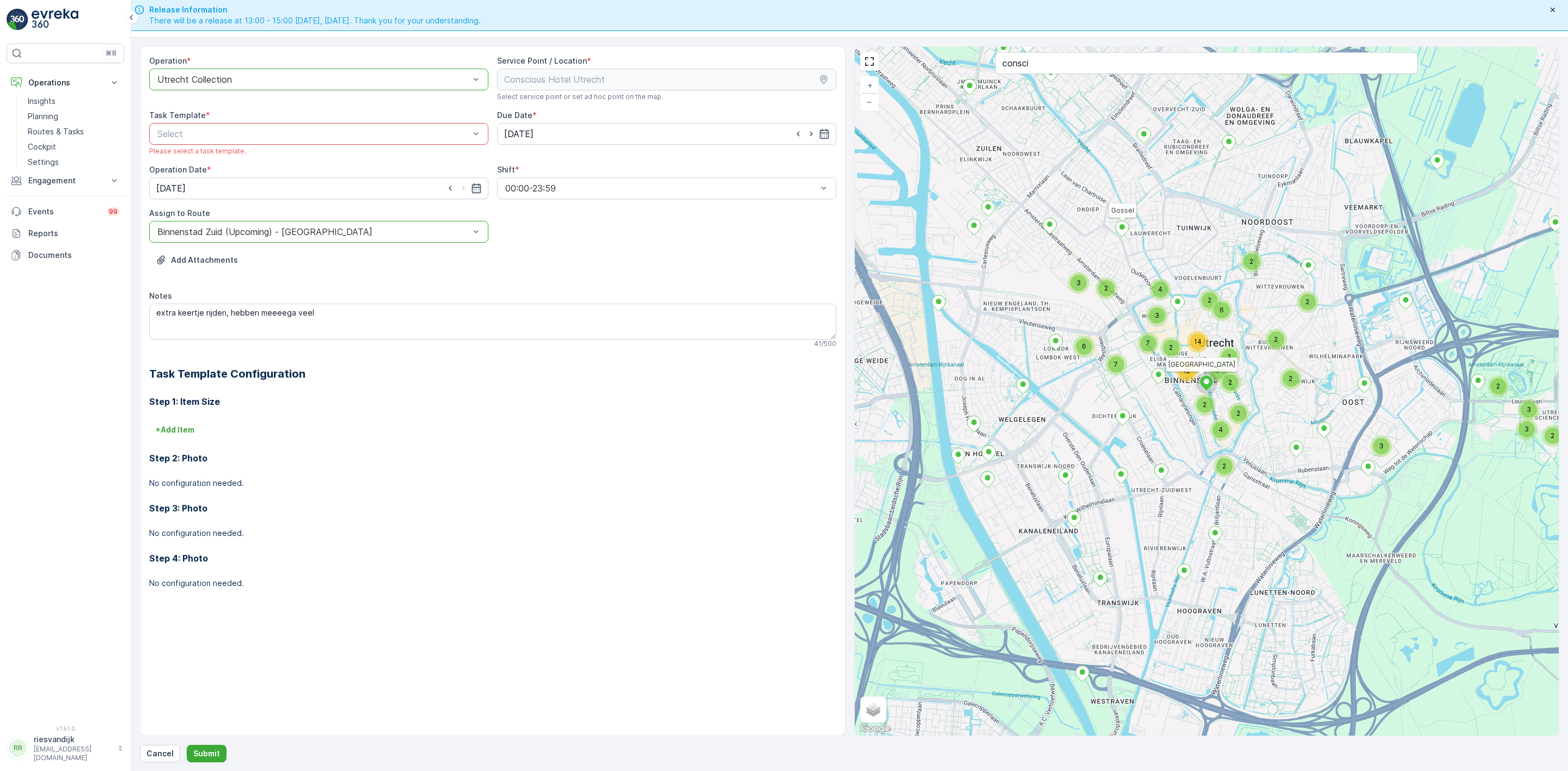
drag, startPoint x: 340, startPoint y: 150, endPoint x: 340, endPoint y: 142, distance: 8.0
click at [340, 148] on div "Please select a task template." at bounding box center [318, 151] width 339 height 9
click at [340, 137] on div at bounding box center [313, 134] width 314 height 10
click at [324, 170] on div "Item Collection [PERSON_NAME]" at bounding box center [318, 160] width 339 height 18
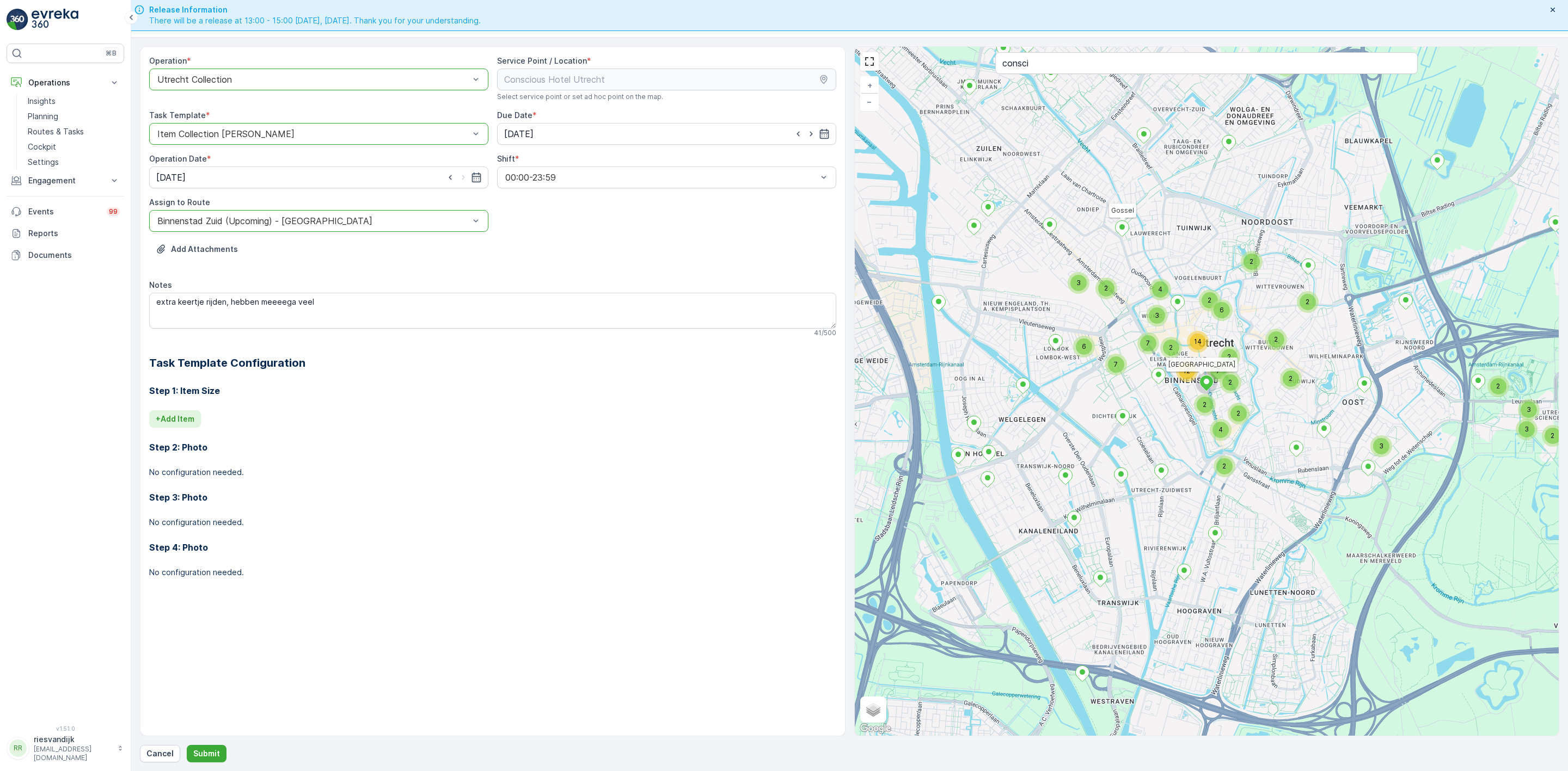
click at [186, 411] on button "+ Add Item" at bounding box center [175, 419] width 52 height 18
click at [613, 357] on h2 "Task Template Configuration" at bounding box center [493, 363] width 687 height 16
click at [748, 431] on icon "button" at bounding box center [749, 432] width 8 height 10
click at [213, 743] on button "Submit" at bounding box center [207, 754] width 40 height 18
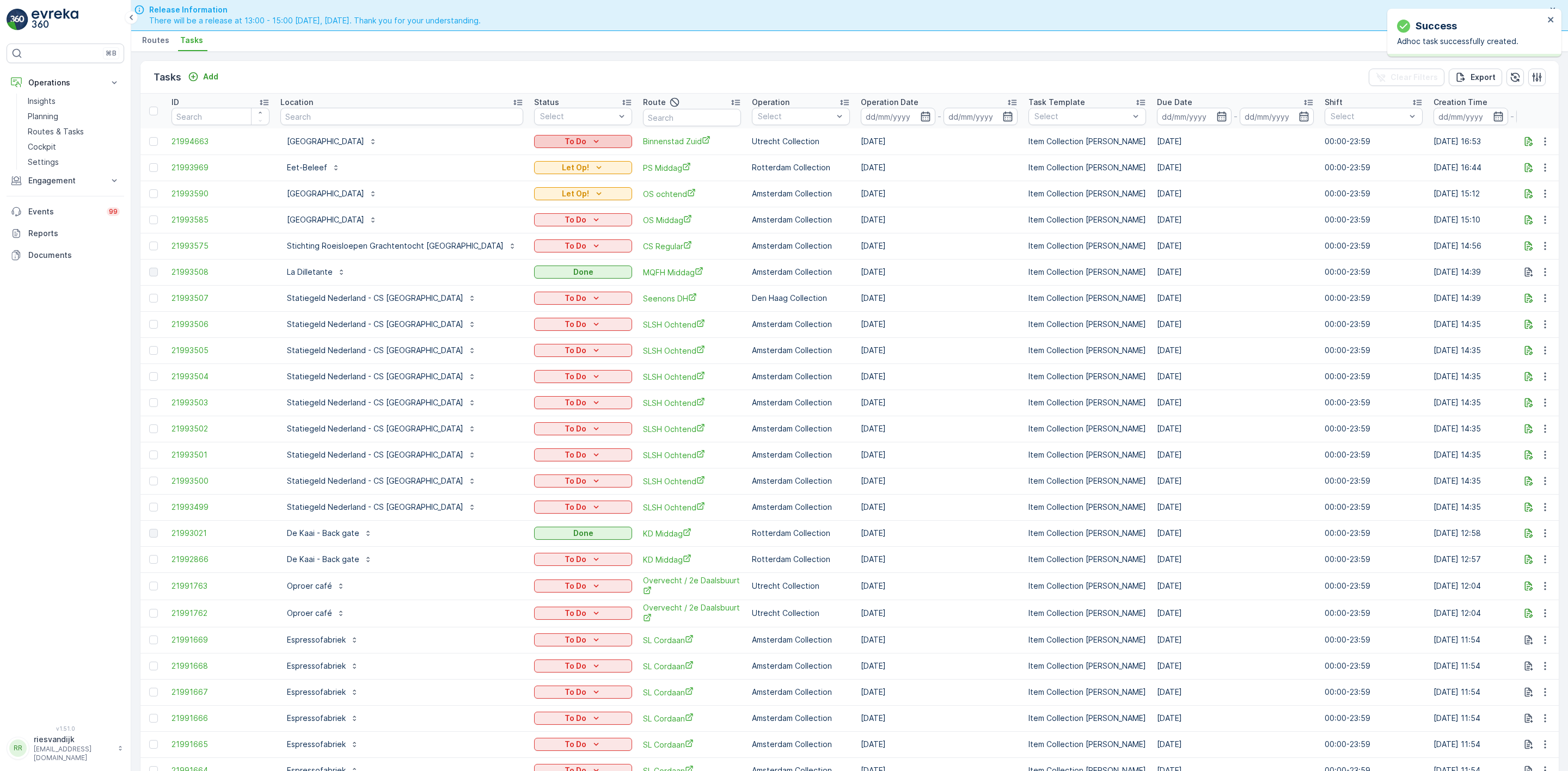
click at [590, 142] on icon "To Do" at bounding box center [596, 141] width 11 height 11
click at [524, 182] on span "Let Op!" at bounding box center [513, 188] width 27 height 11
